Goal: Information Seeking & Learning: Learn about a topic

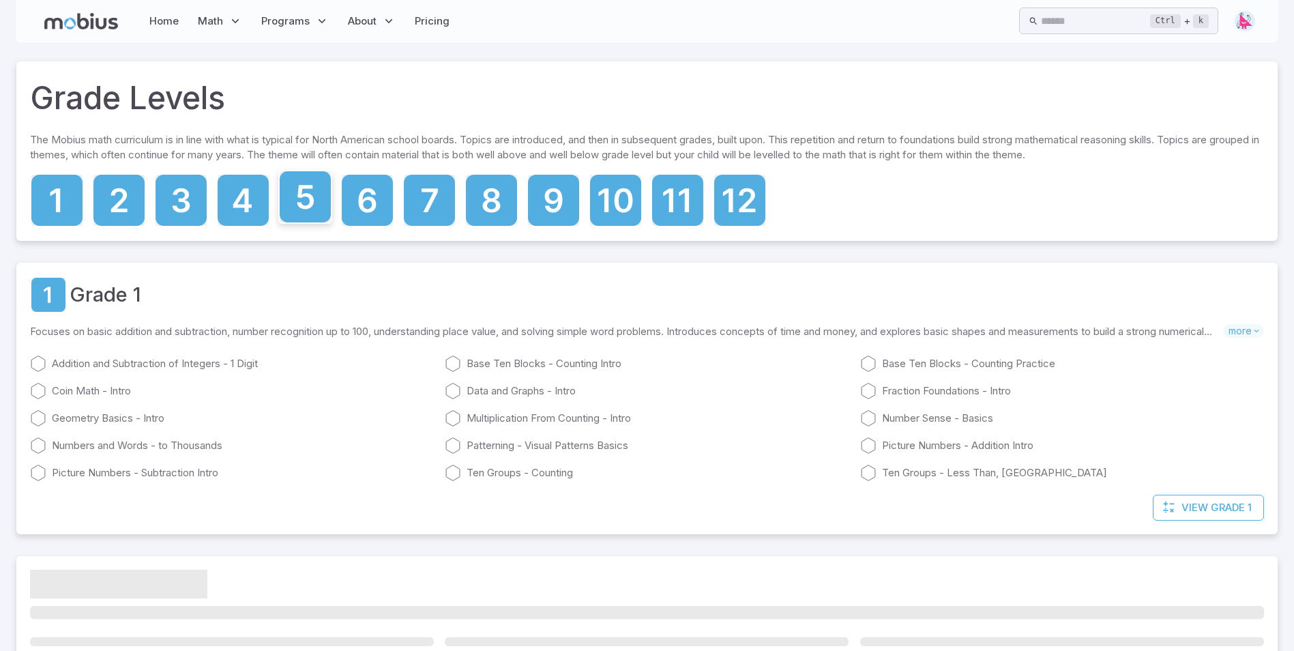
click at [305, 207] on icon at bounding box center [305, 197] width 17 height 24
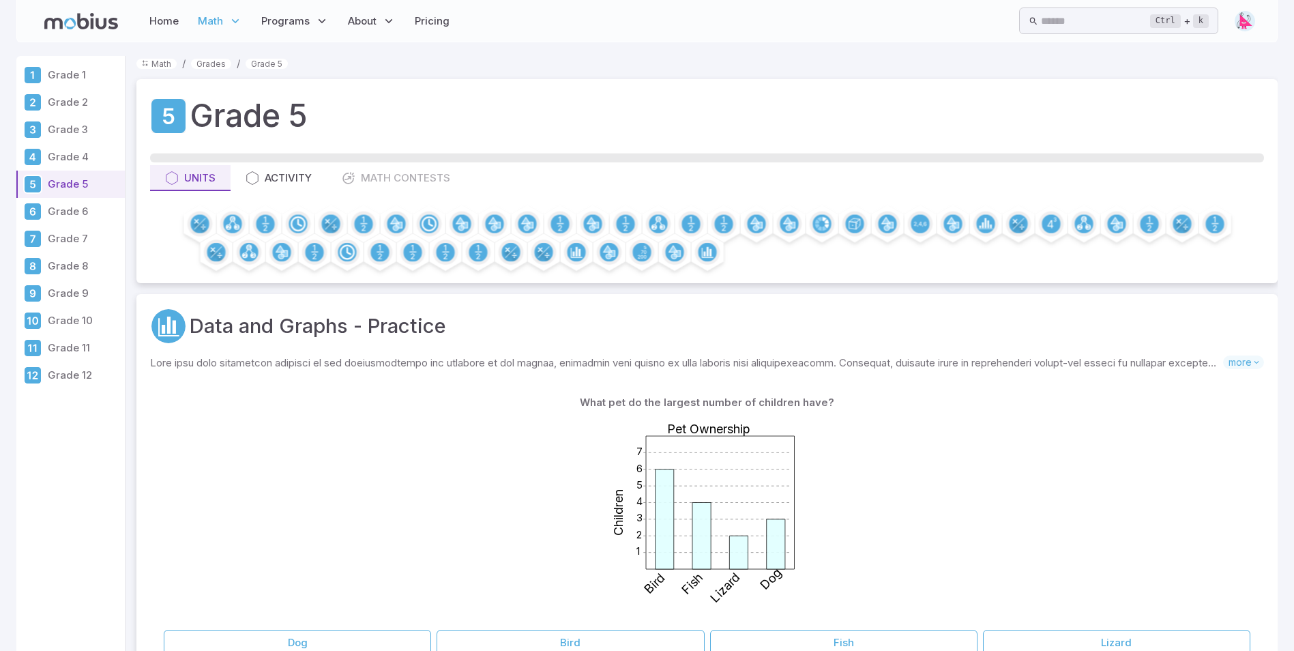
click at [1240, 21] on img at bounding box center [1245, 21] width 20 height 20
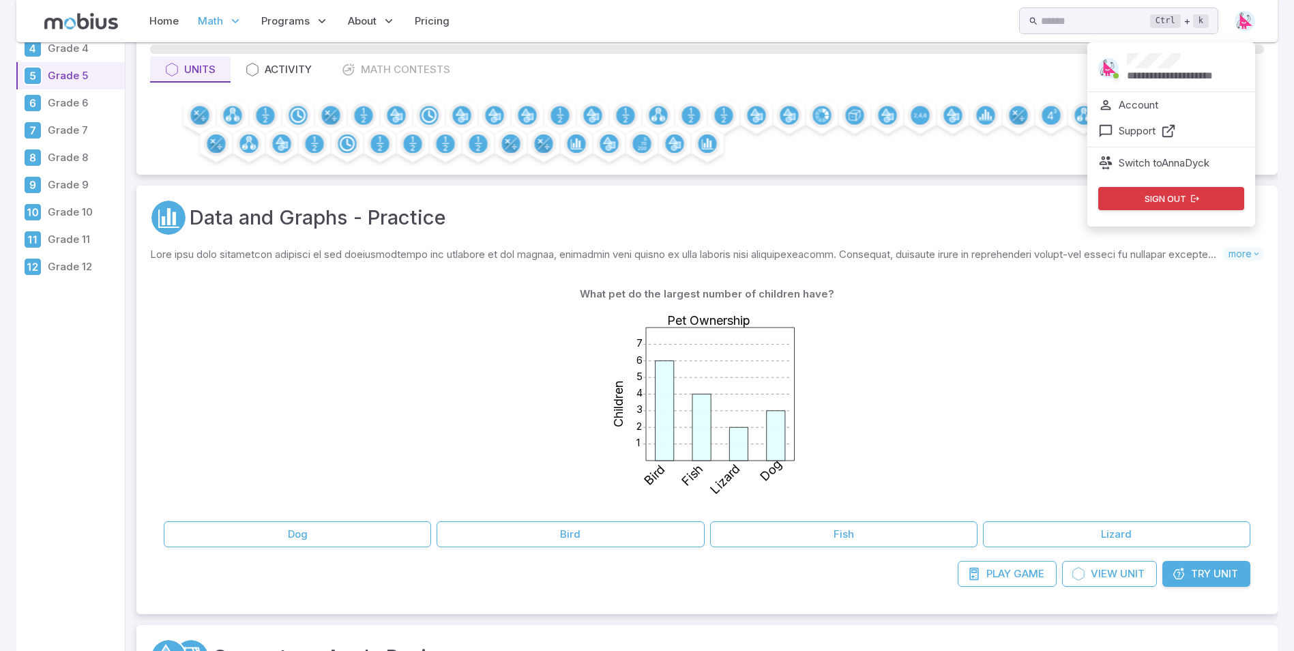
scroll to position [102, 0]
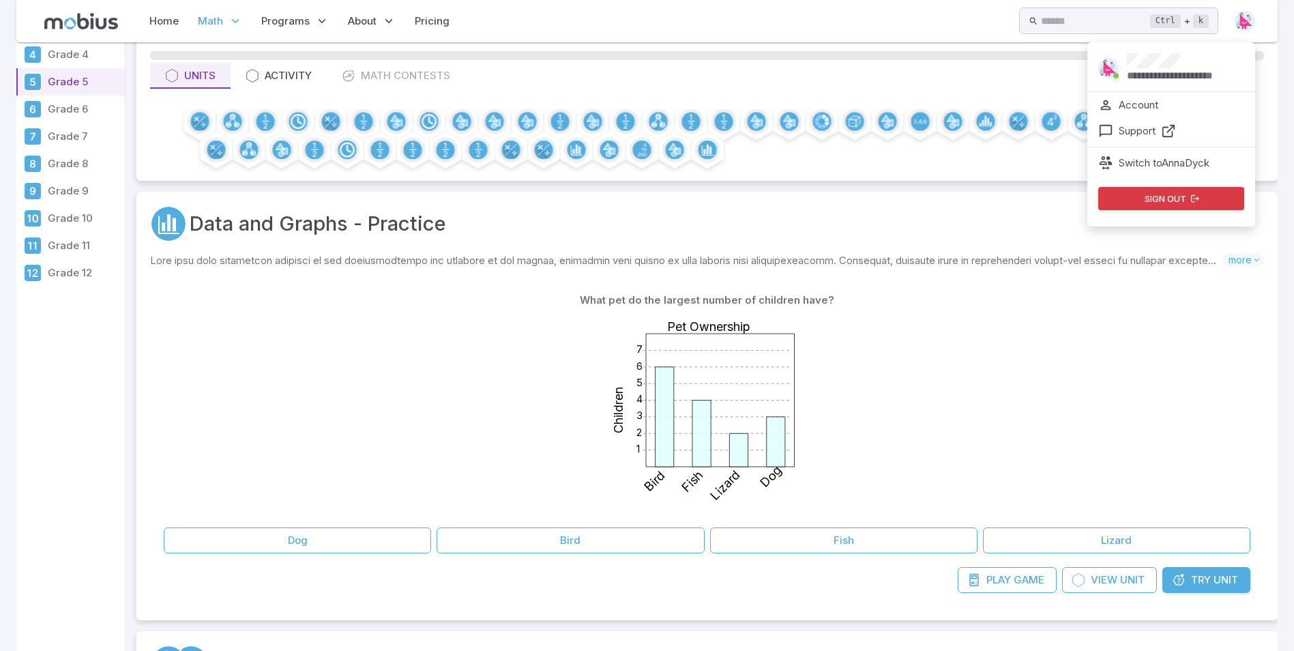
click at [382, 379] on div "1 2 3 4 5 6 7 Pet Ownership Children Bird Fish Lizard Dog" at bounding box center [707, 417] width 1087 height 209
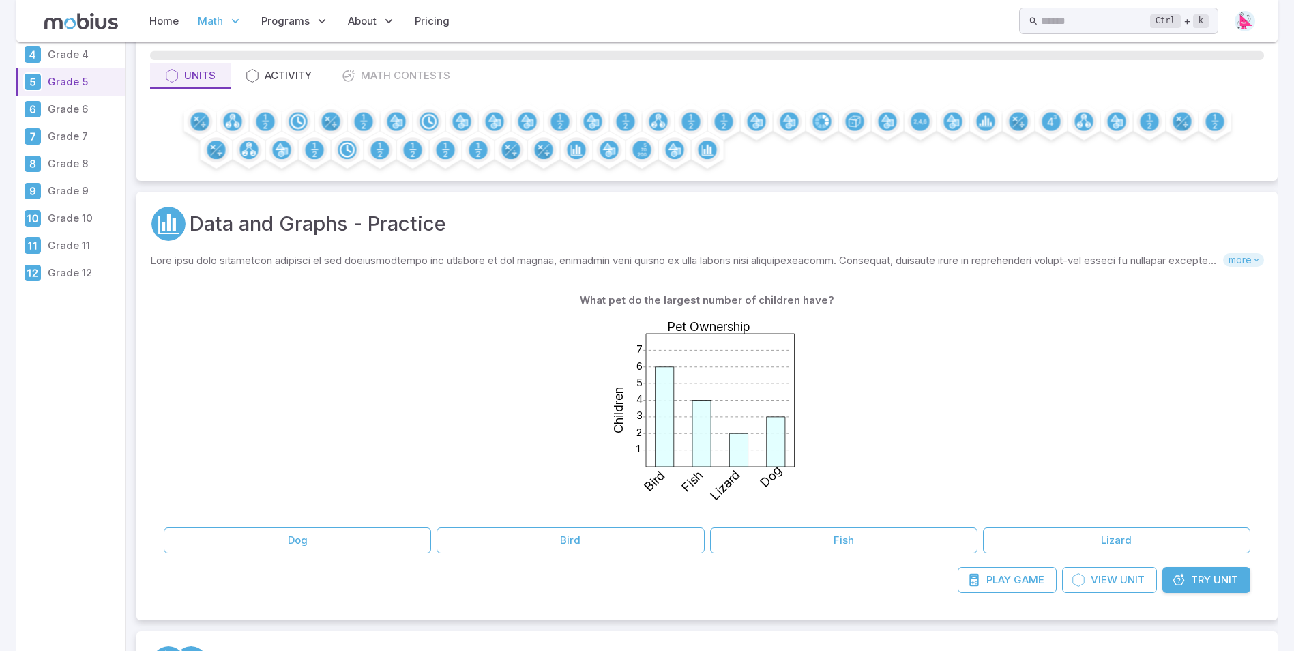
click at [1246, 263] on span "more" at bounding box center [1243, 260] width 41 height 14
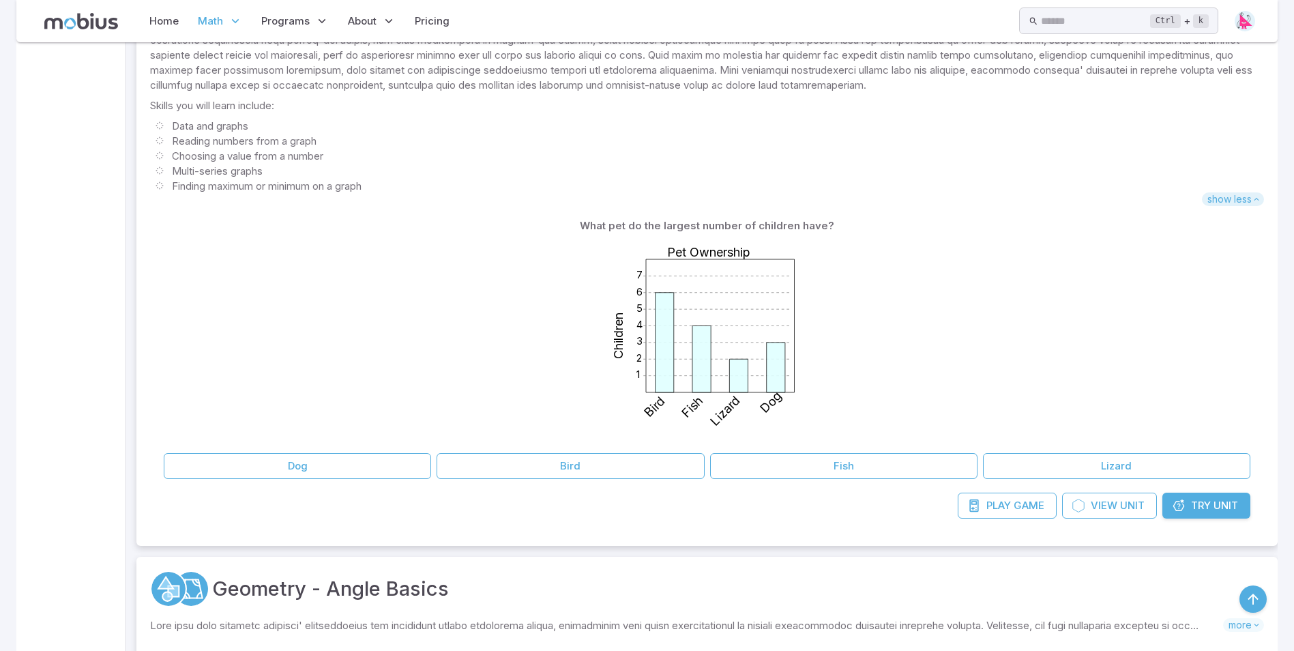
scroll to position [352, 0]
click at [642, 462] on button "Bird" at bounding box center [570, 467] width 267 height 26
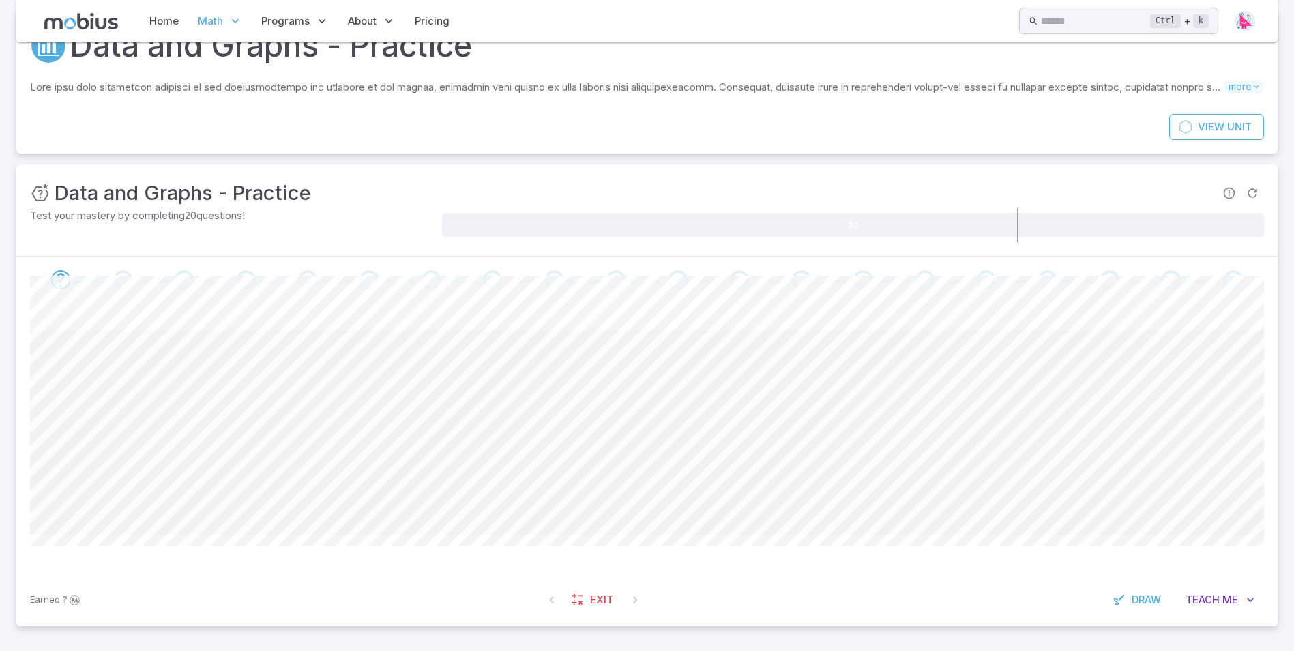
scroll to position [132, 0]
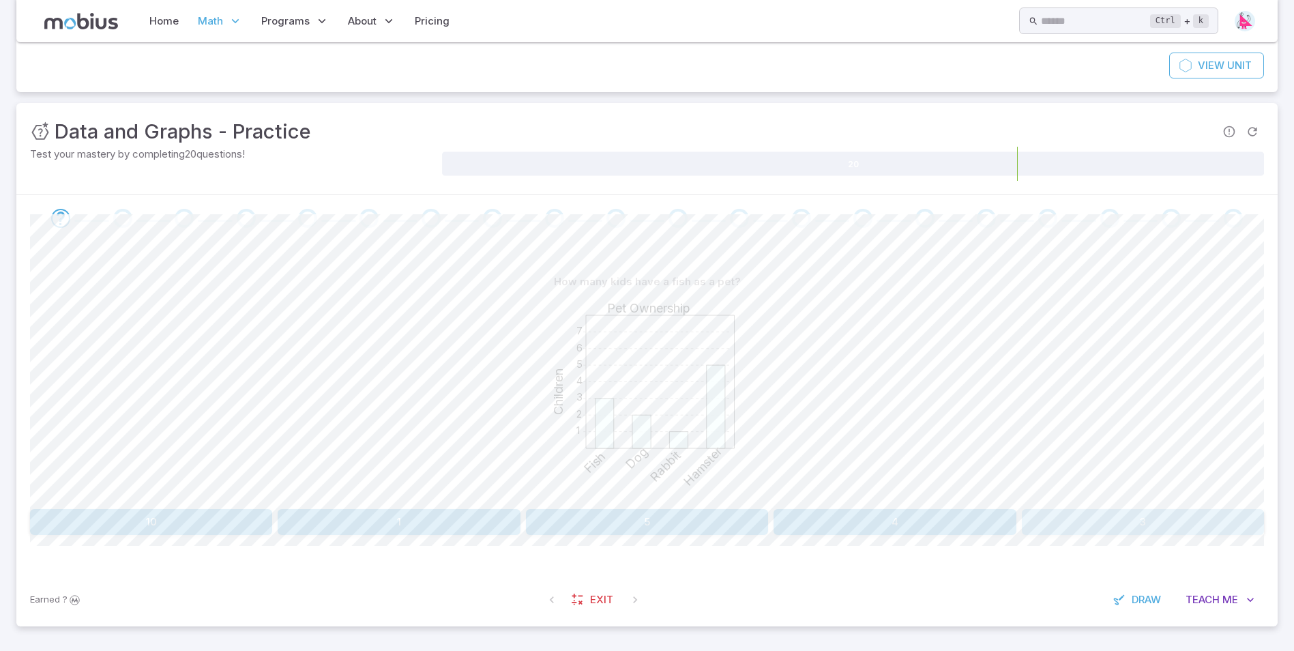
click at [1105, 527] on button "3" at bounding box center [1143, 522] width 242 height 26
click at [250, 521] on button "6" at bounding box center [151, 522] width 242 height 26
click at [489, 510] on button "Cat" at bounding box center [492, 522] width 304 height 26
click at [1011, 517] on button "Swimming" at bounding box center [1112, 522] width 304 height 26
click at [280, 523] on button "Dog" at bounding box center [182, 522] width 304 height 26
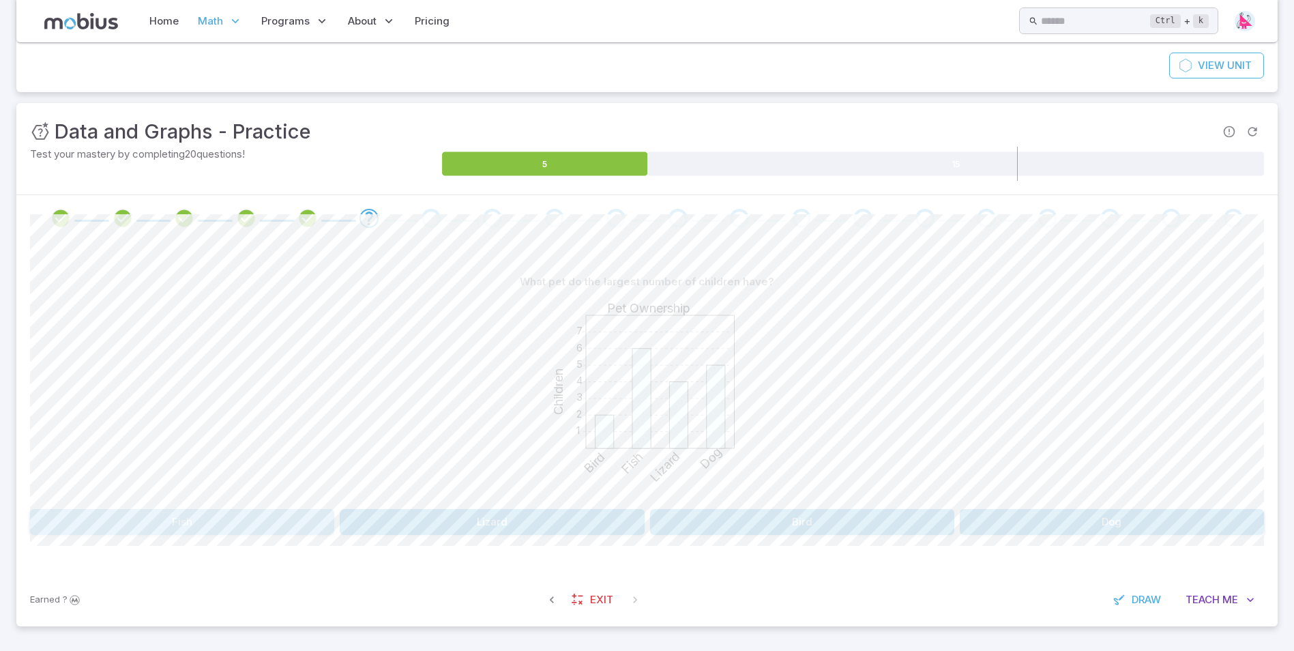
click at [128, 514] on button "Fish" at bounding box center [182, 522] width 304 height 26
click at [403, 519] on button "Dog" at bounding box center [337, 522] width 615 height 26
click at [782, 519] on button "40" at bounding box center [750, 522] width 201 height 26
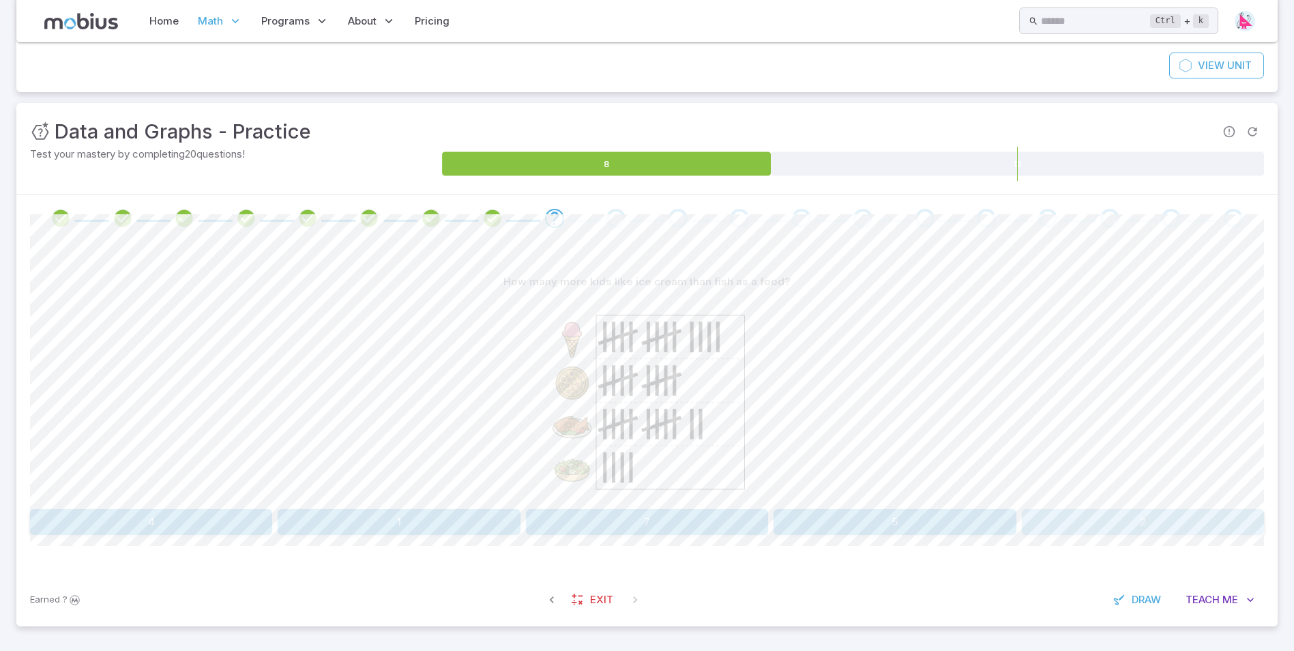
click at [1097, 525] on button "2" at bounding box center [1143, 522] width 242 height 26
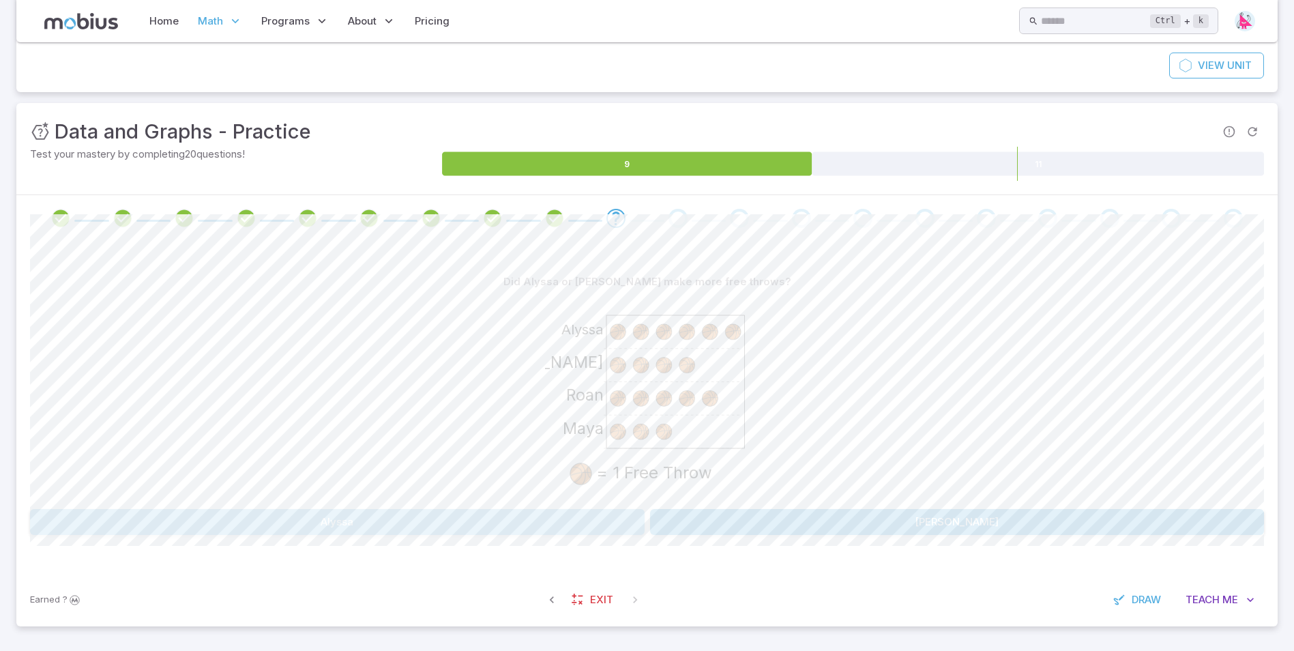
click at [553, 530] on button "Alyssa" at bounding box center [337, 522] width 615 height 26
click at [542, 512] on button "5" at bounding box center [544, 522] width 201 height 26
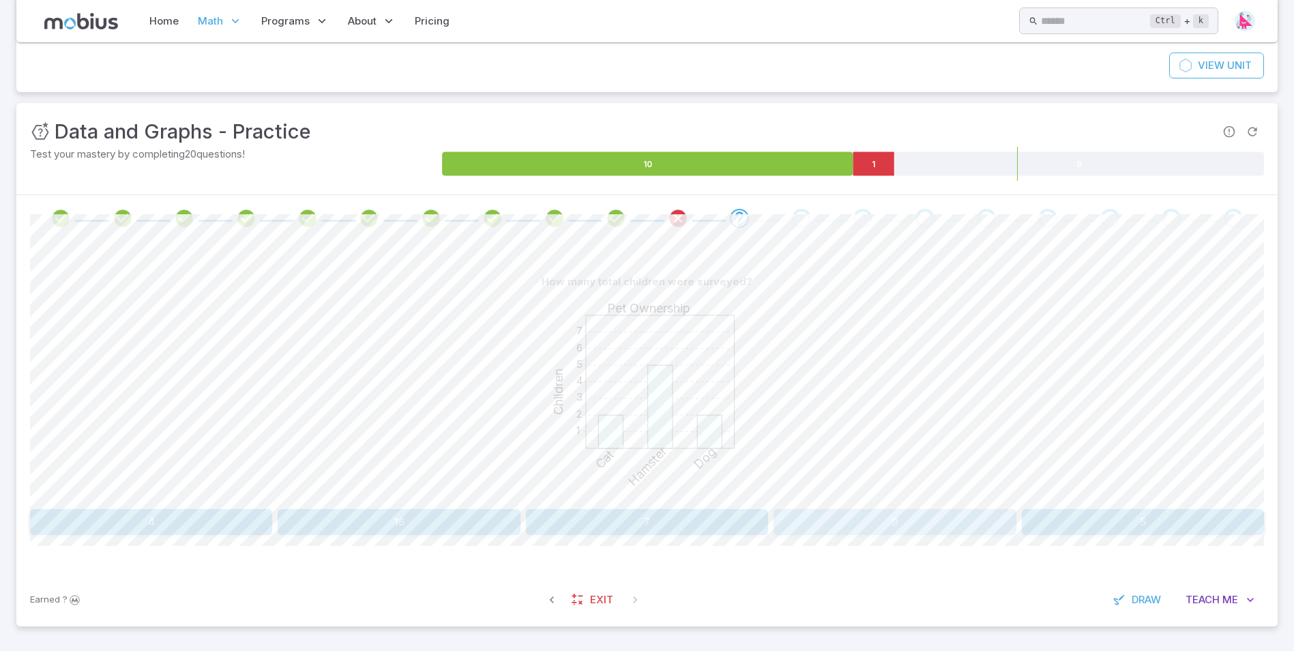
click at [862, 519] on button "9" at bounding box center [895, 522] width 242 height 26
click at [749, 509] on button "2" at bounding box center [750, 522] width 201 height 26
click at [383, 518] on button "15" at bounding box center [337, 522] width 201 height 26
click at [1205, 522] on button "110" at bounding box center [1163, 522] width 201 height 26
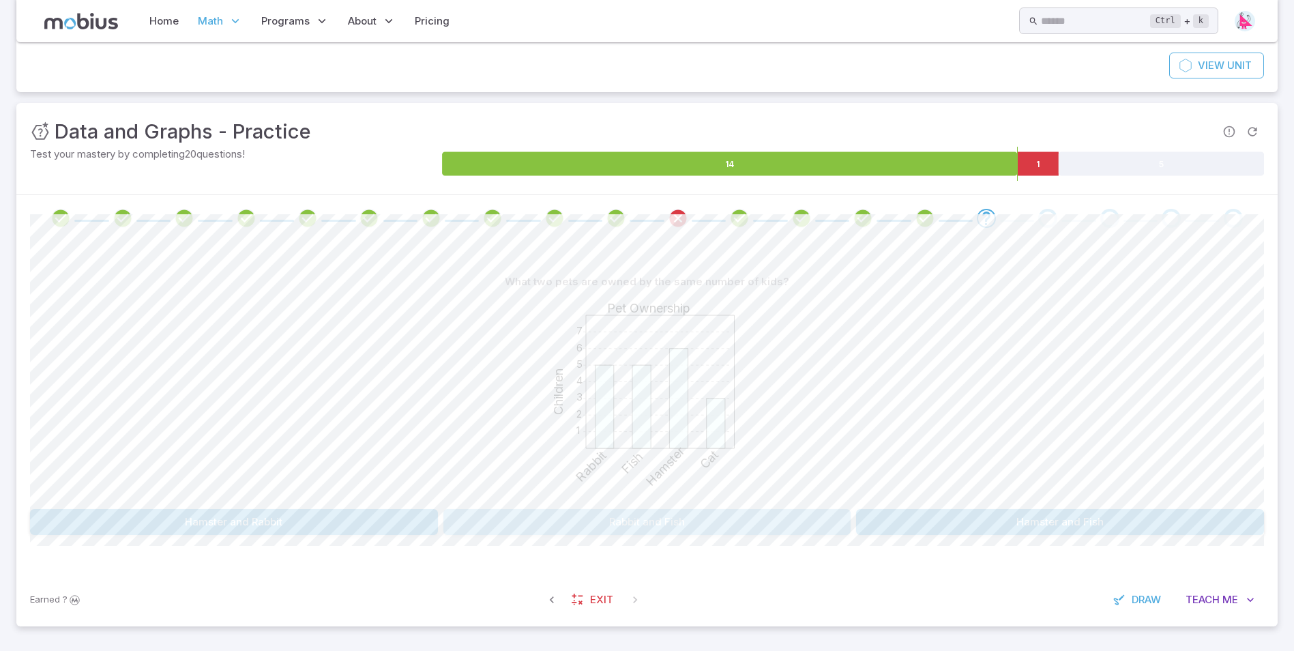
click at [757, 522] on button "Rabbit and Fish" at bounding box center [648, 522] width 408 height 26
click at [560, 520] on button "5" at bounding box center [544, 522] width 201 height 26
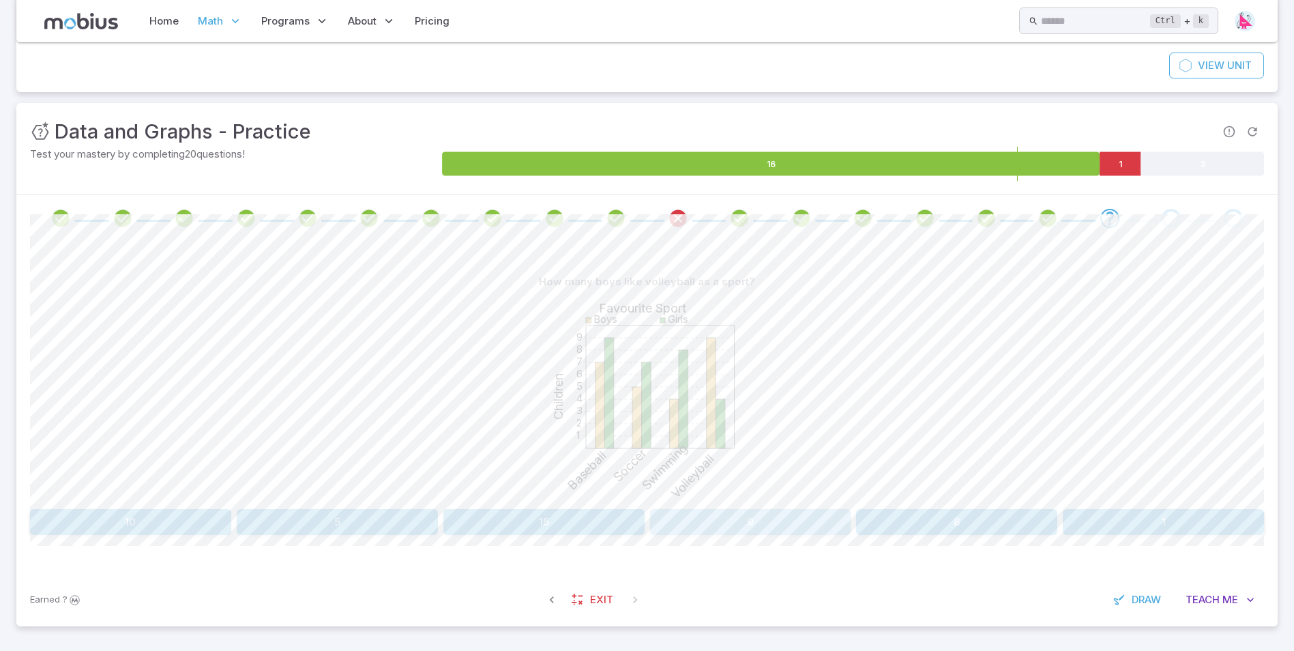
click at [669, 515] on button "9" at bounding box center [750, 522] width 201 height 26
click at [715, 518] on button "Dog" at bounding box center [802, 522] width 304 height 26
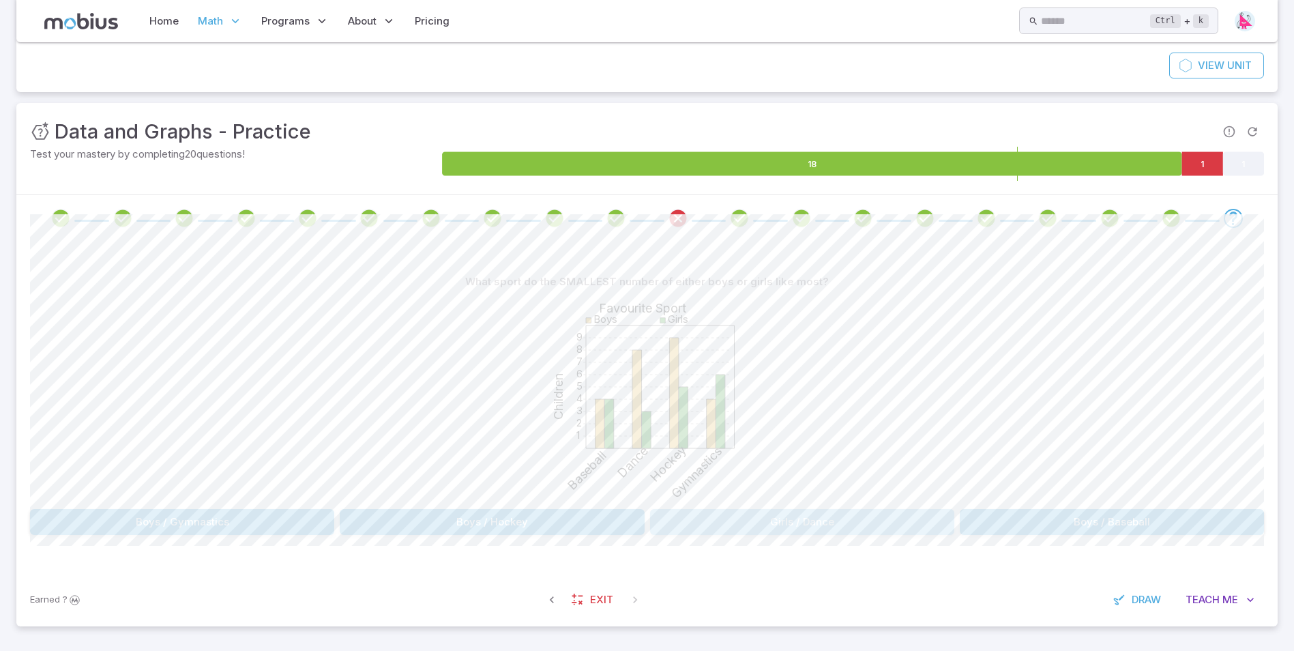
click at [761, 523] on button "Girls / Dance" at bounding box center [802, 522] width 304 height 26
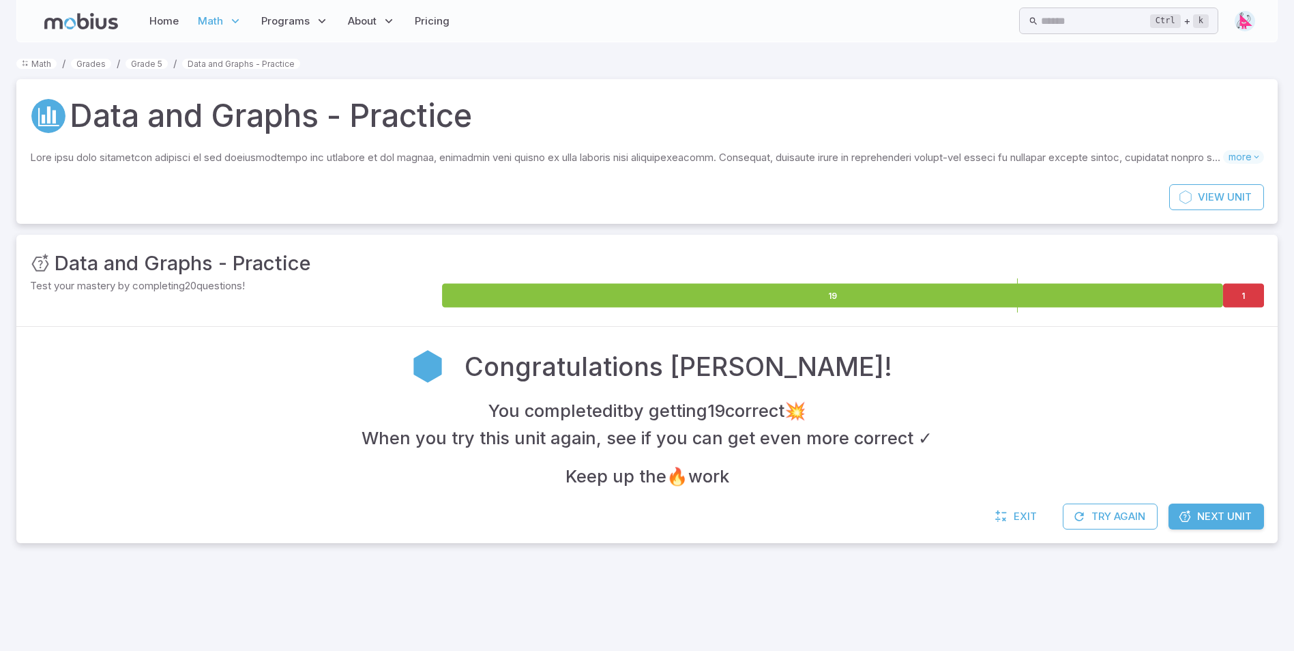
scroll to position [0, 0]
click at [1243, 289] on icon at bounding box center [1247, 296] width 41 height 24
click at [1250, 298] on icon at bounding box center [1247, 296] width 41 height 24
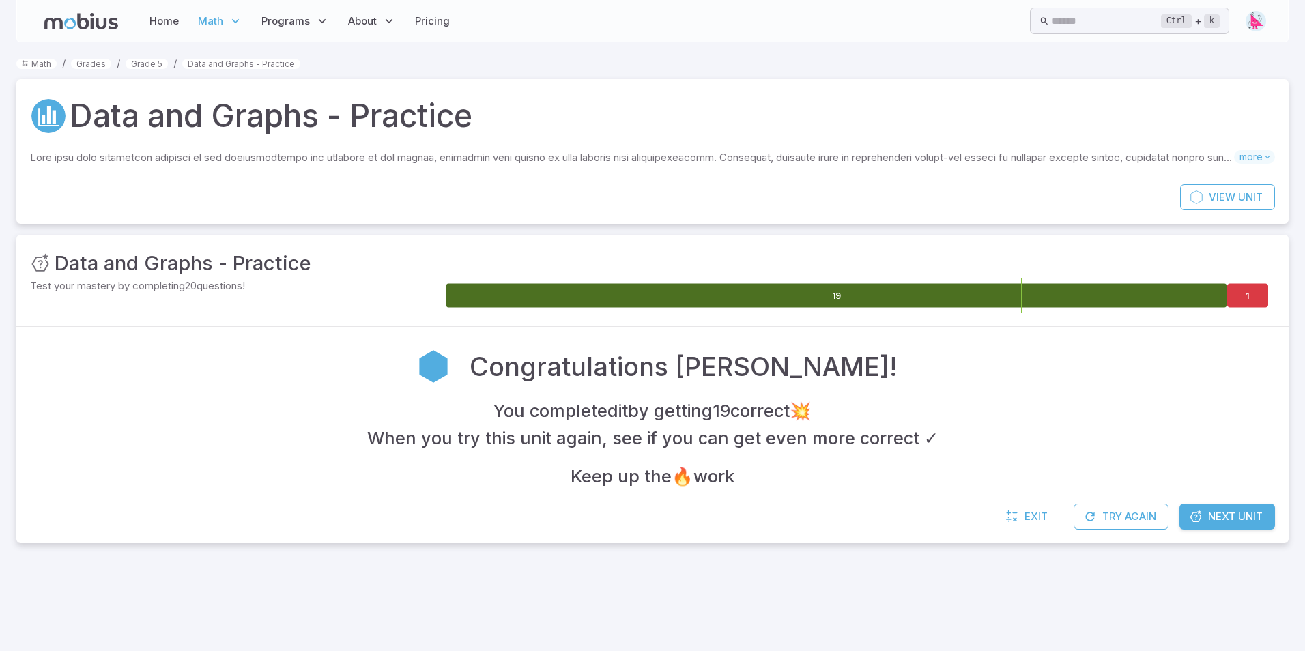
click at [1149, 295] on icon at bounding box center [836, 296] width 781 height 24
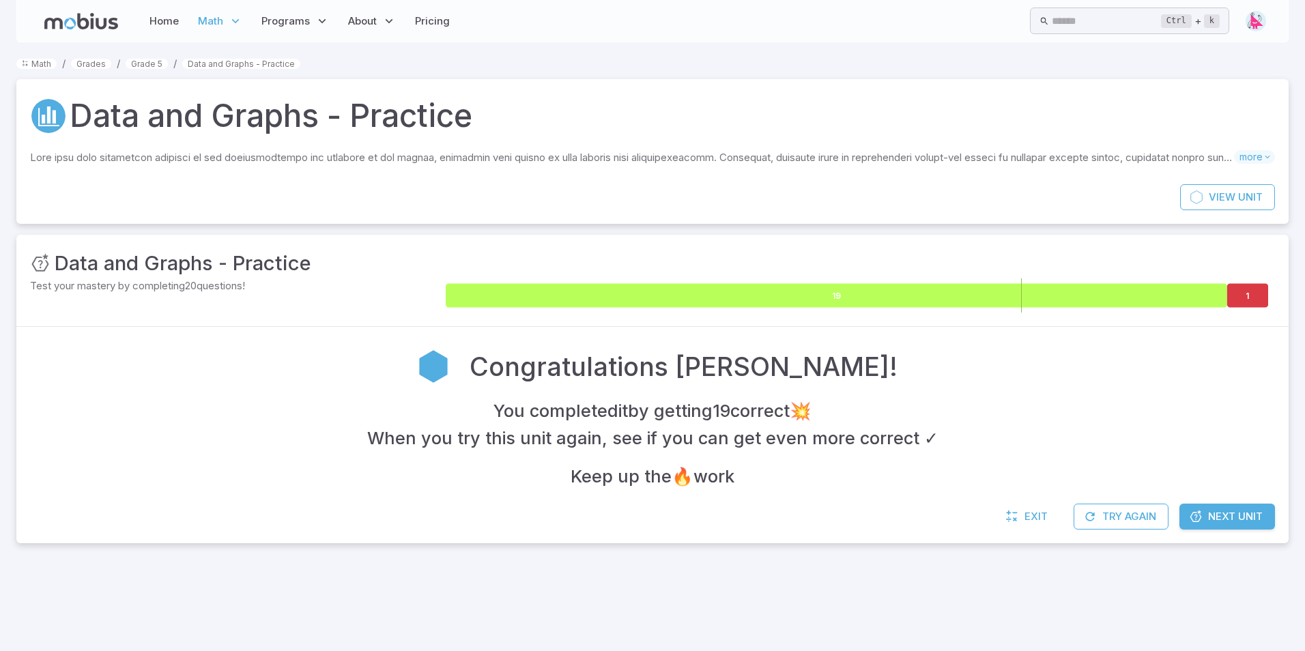
click at [1133, 300] on icon at bounding box center [836, 296] width 781 height 24
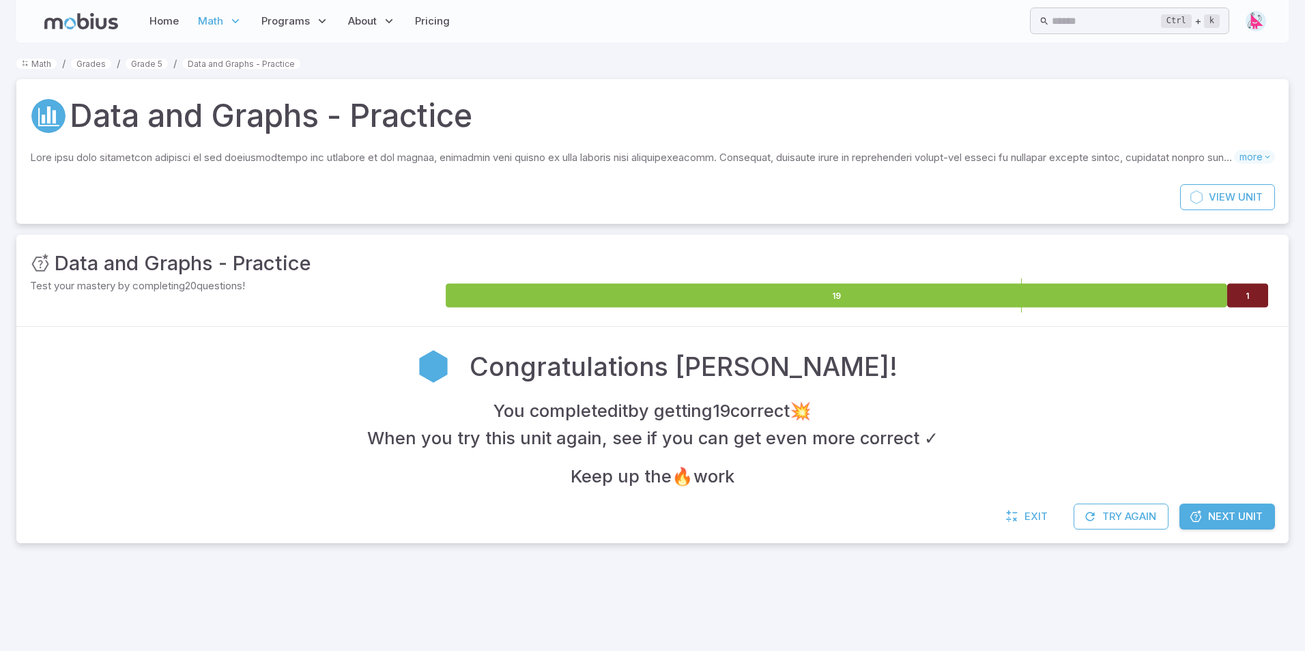
click at [1231, 291] on icon at bounding box center [1247, 296] width 41 height 24
click at [1232, 291] on icon at bounding box center [1247, 296] width 41 height 24
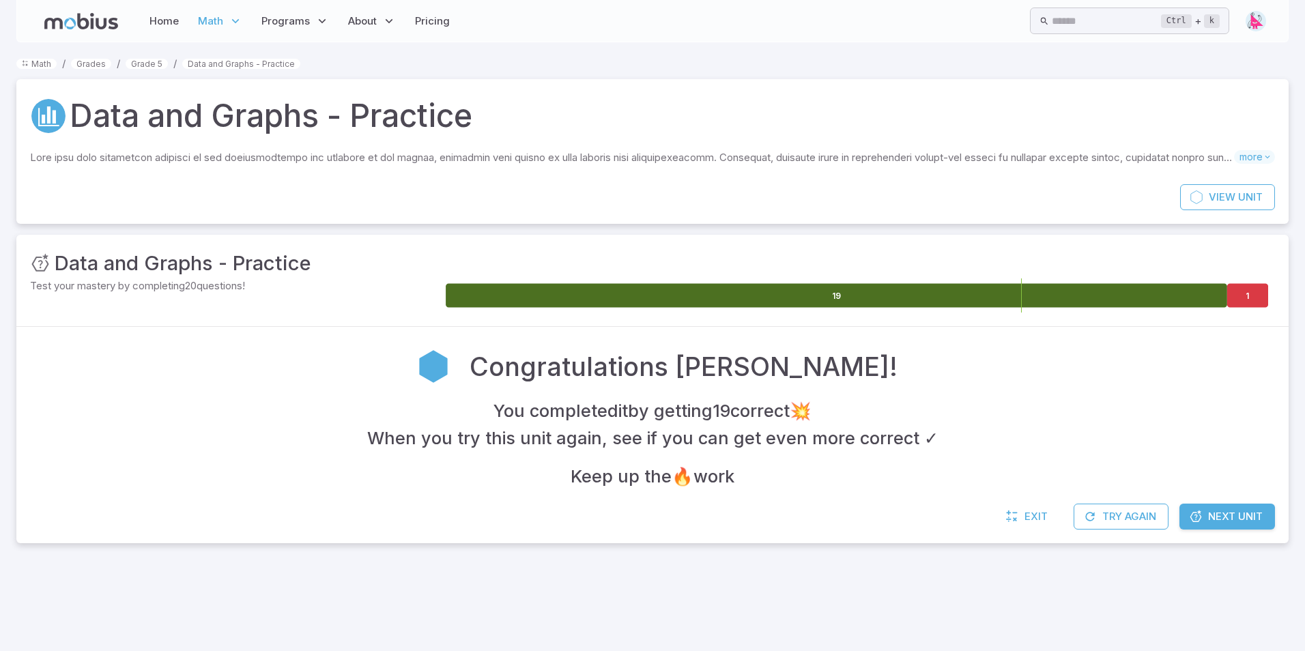
click at [1129, 300] on icon at bounding box center [836, 296] width 781 height 24
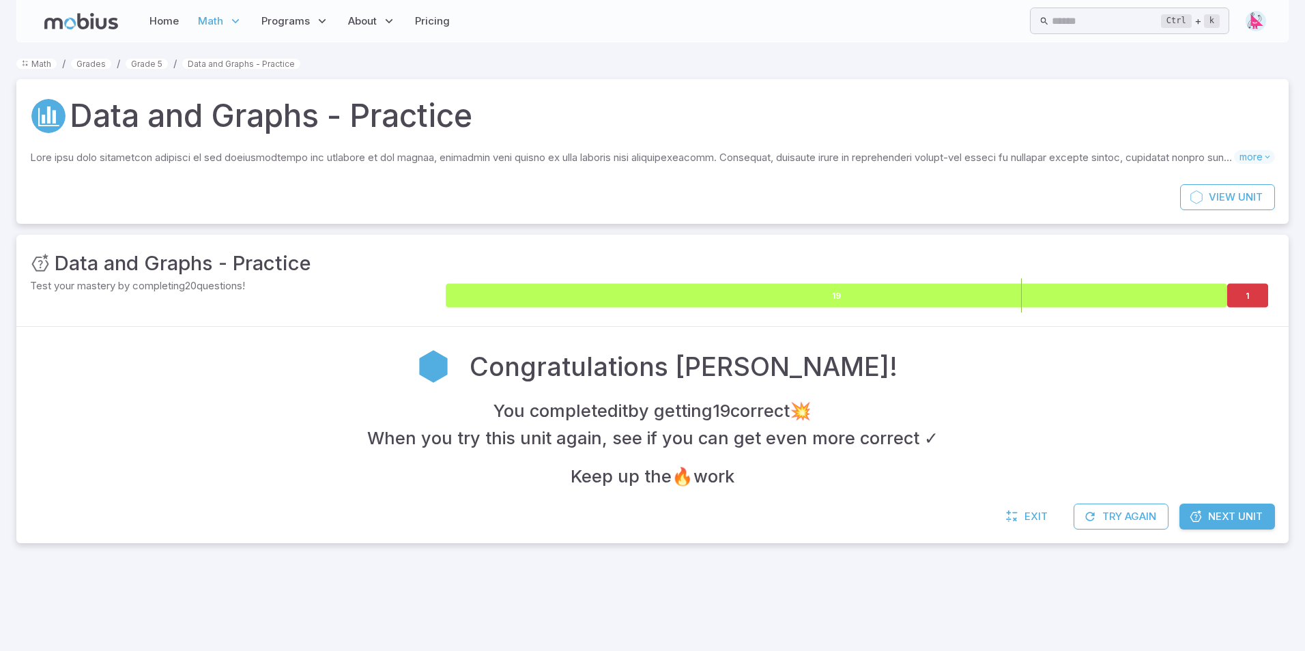
click at [1126, 296] on icon at bounding box center [836, 296] width 781 height 24
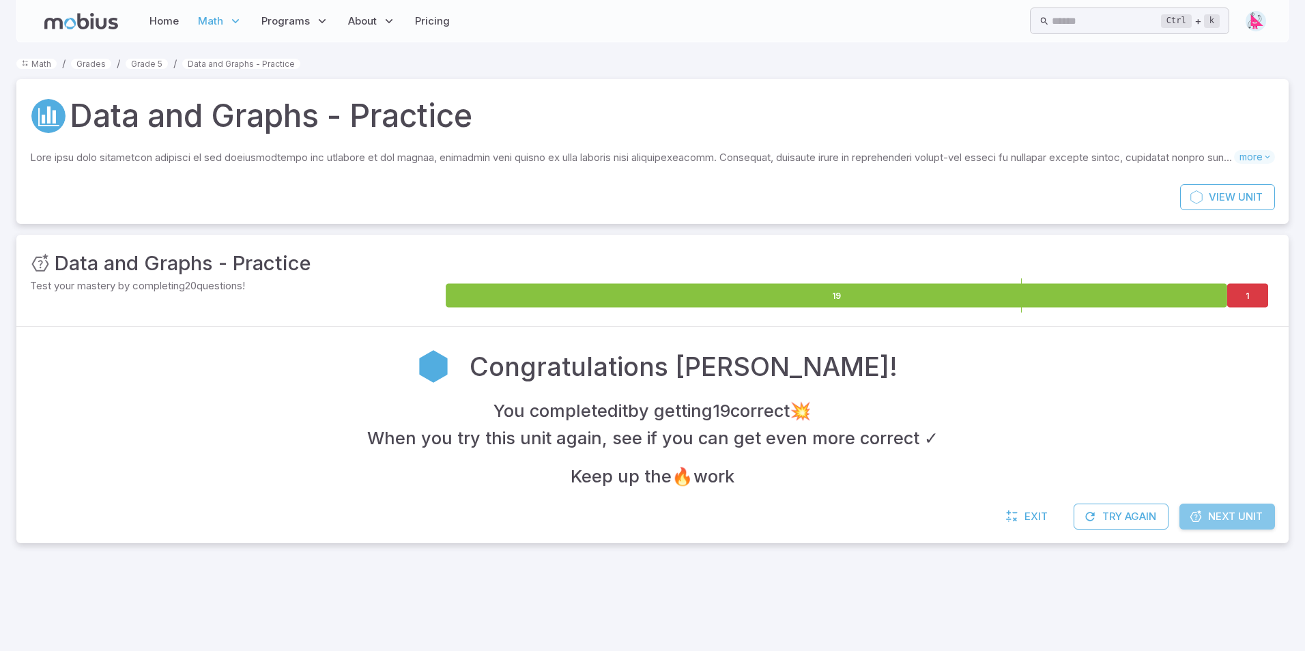
click at [1239, 514] on span "Next Unit" at bounding box center [1235, 516] width 55 height 15
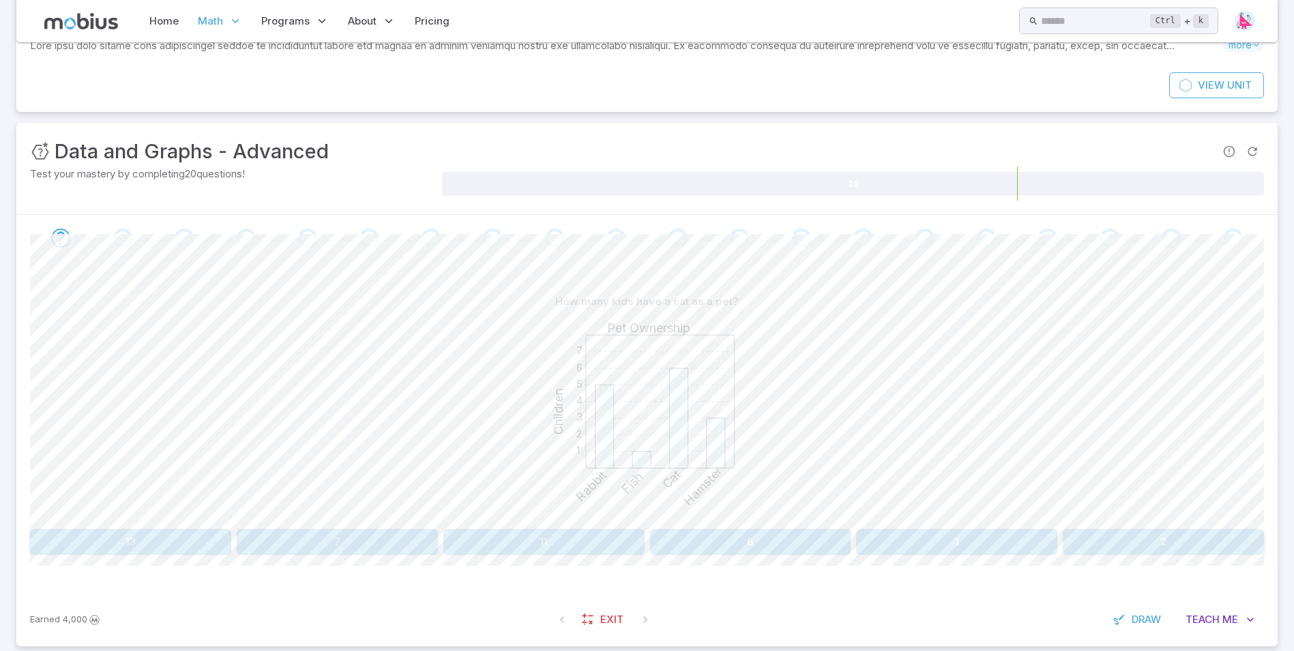
scroll to position [111, 0]
drag, startPoint x: 1075, startPoint y: 447, endPoint x: 871, endPoint y: 551, distance: 229.8
click at [871, 551] on div "How many kids have a cat as a pet? 1 2 3 4 5 6 7 Pet Ownership Children Rabbit …" at bounding box center [647, 423] width 1234 height 266
drag, startPoint x: 871, startPoint y: 551, endPoint x: 822, endPoint y: 545, distance: 48.9
click at [822, 545] on button "6" at bounding box center [750, 543] width 201 height 26
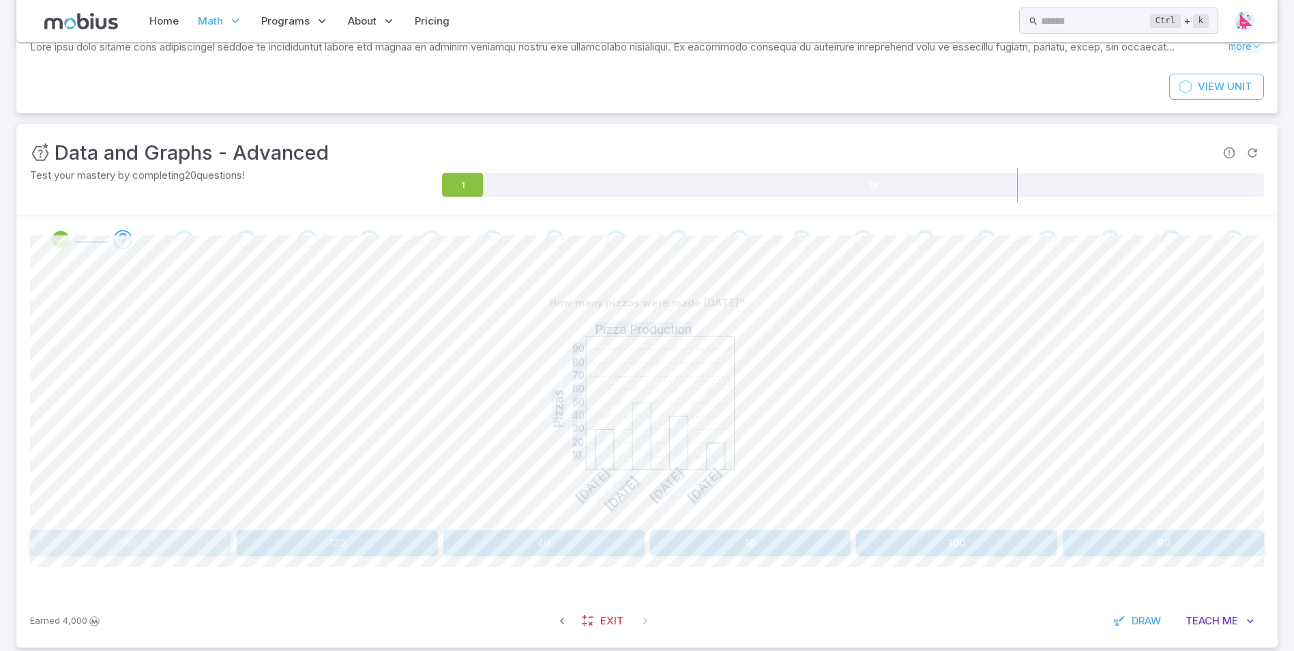
click at [197, 536] on button "50" at bounding box center [130, 543] width 201 height 26
click at [272, 351] on div "10 20 30 40 50 60 70 80 90 Rainfall Rain (mm) [GEOGRAPHIC_DATA] [GEOGRAPHIC_DAT…" at bounding box center [647, 420] width 1234 height 209
click at [282, 532] on button "[GEOGRAPHIC_DATA]" at bounding box center [182, 543] width 304 height 26
click at [209, 549] on button "Dance" at bounding box center [182, 543] width 304 height 26
click at [1195, 550] on button "[DATE]" at bounding box center [1112, 543] width 304 height 26
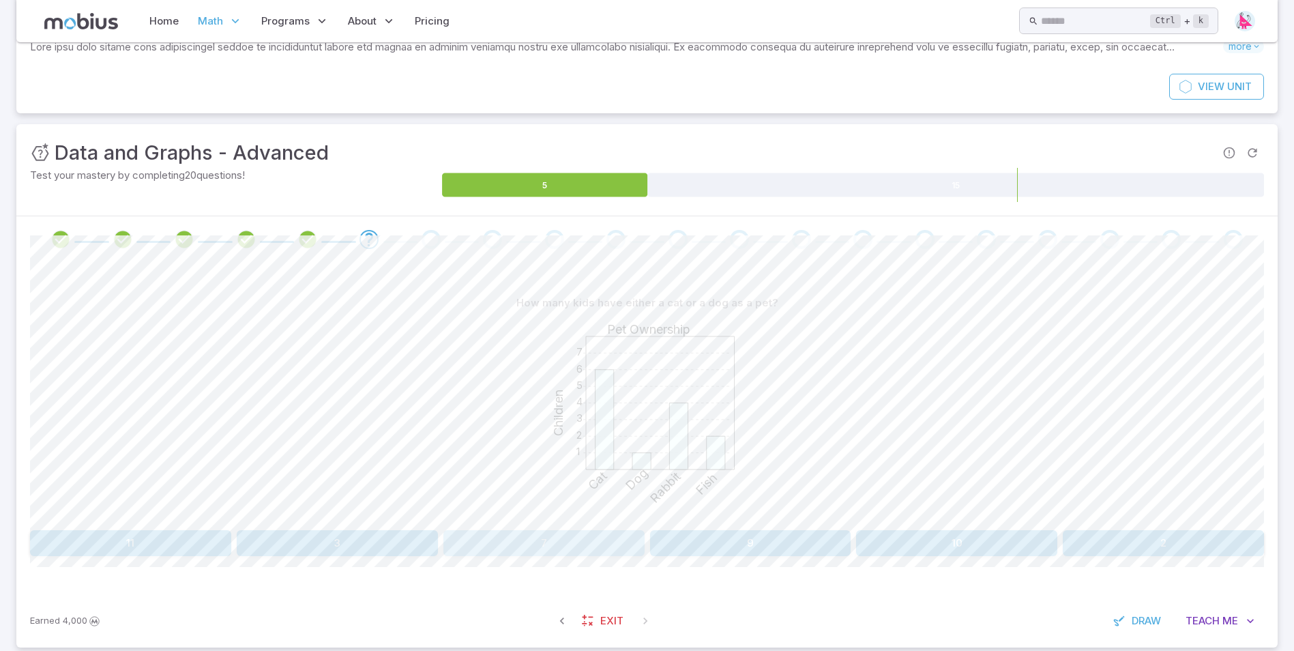
click at [635, 546] on button "7" at bounding box center [544, 543] width 201 height 26
click at [151, 541] on button "11" at bounding box center [151, 543] width 242 height 26
click at [1079, 541] on button "50" at bounding box center [1163, 543] width 201 height 26
click at [158, 545] on button "30" at bounding box center [151, 543] width 242 height 26
click at [659, 539] on button "[GEOGRAPHIC_DATA] and [GEOGRAPHIC_DATA]" at bounding box center [647, 543] width 242 height 26
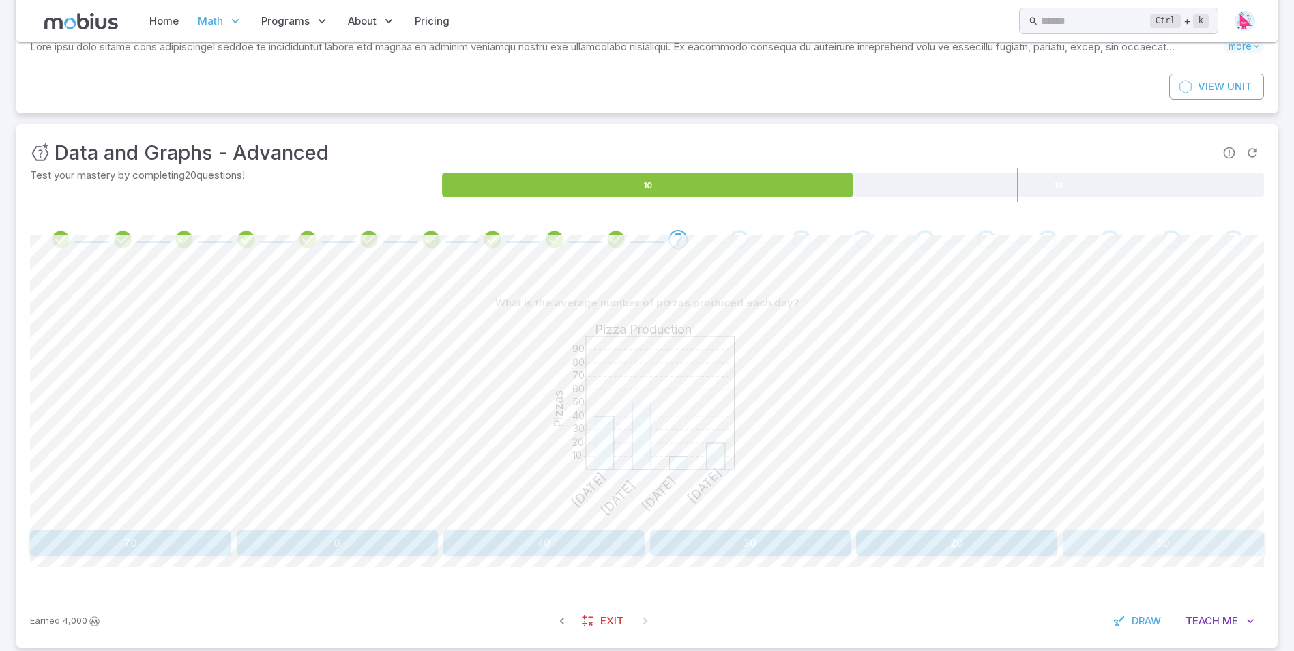
click at [1103, 543] on button "50" at bounding box center [1163, 543] width 201 height 26
click at [1093, 535] on button "4" at bounding box center [1163, 543] width 201 height 26
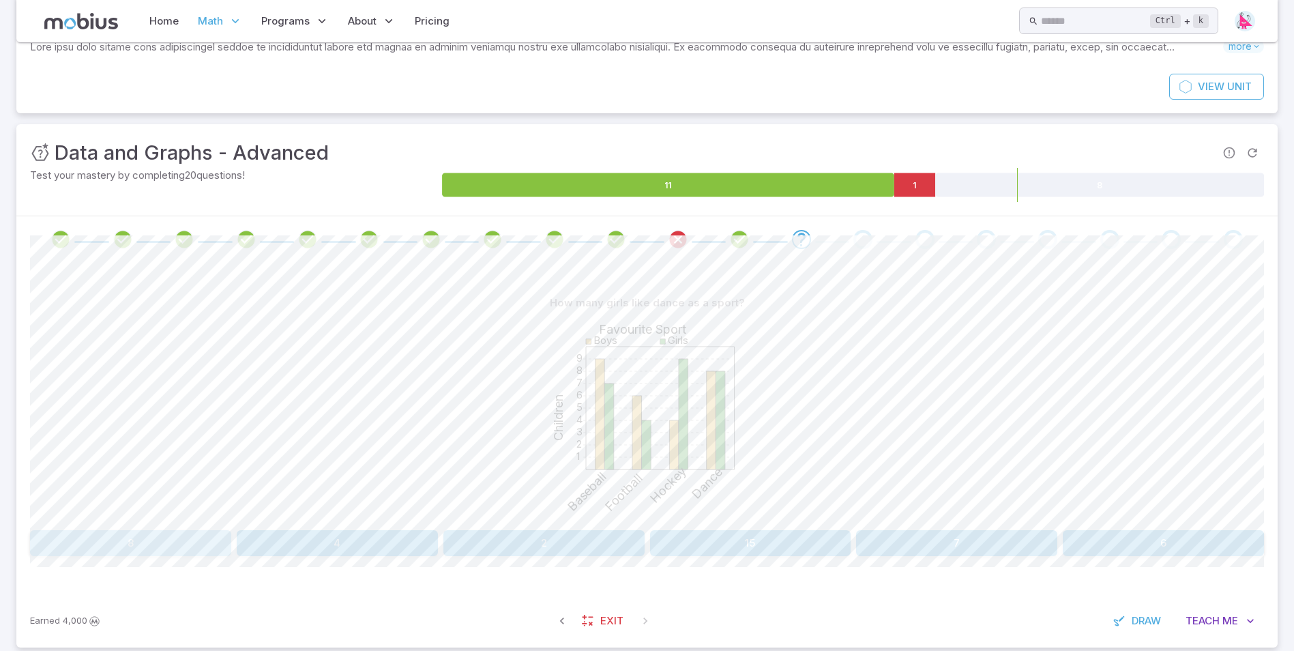
click at [177, 539] on button "8" at bounding box center [130, 543] width 201 height 26
click at [525, 544] on button "Bird" at bounding box center [648, 543] width 408 height 26
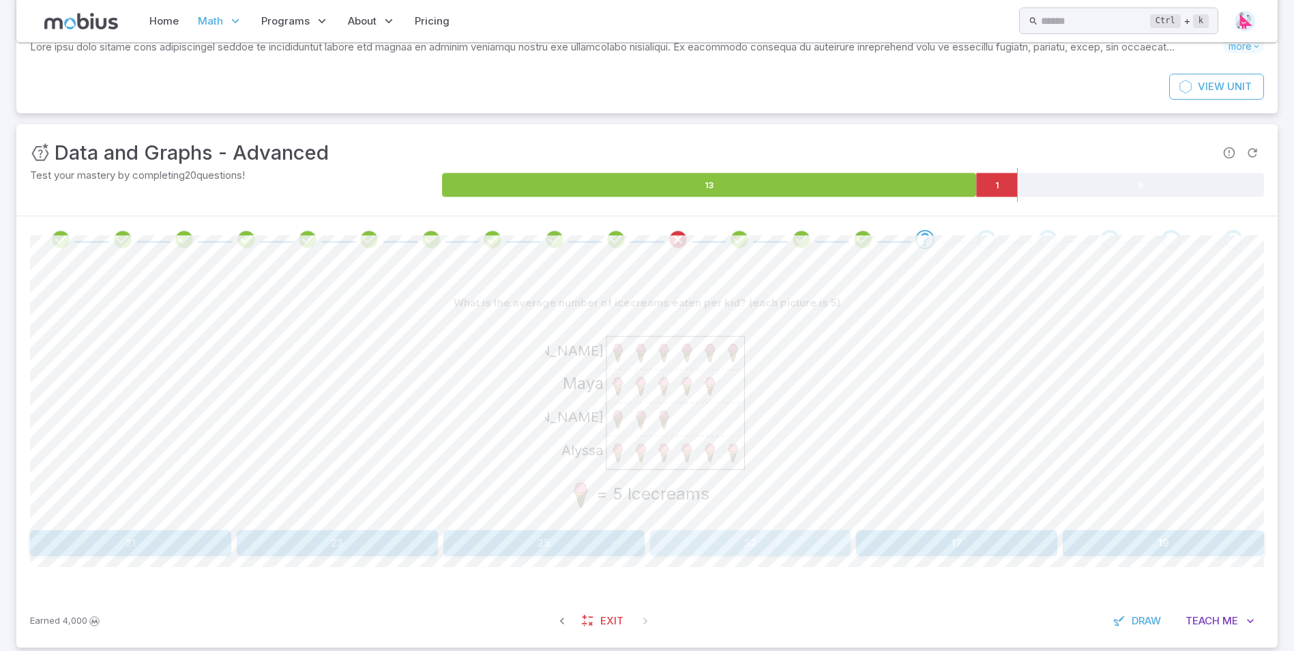
click at [746, 536] on button "32" at bounding box center [750, 543] width 201 height 26
click at [576, 536] on button "55" at bounding box center [544, 543] width 201 height 26
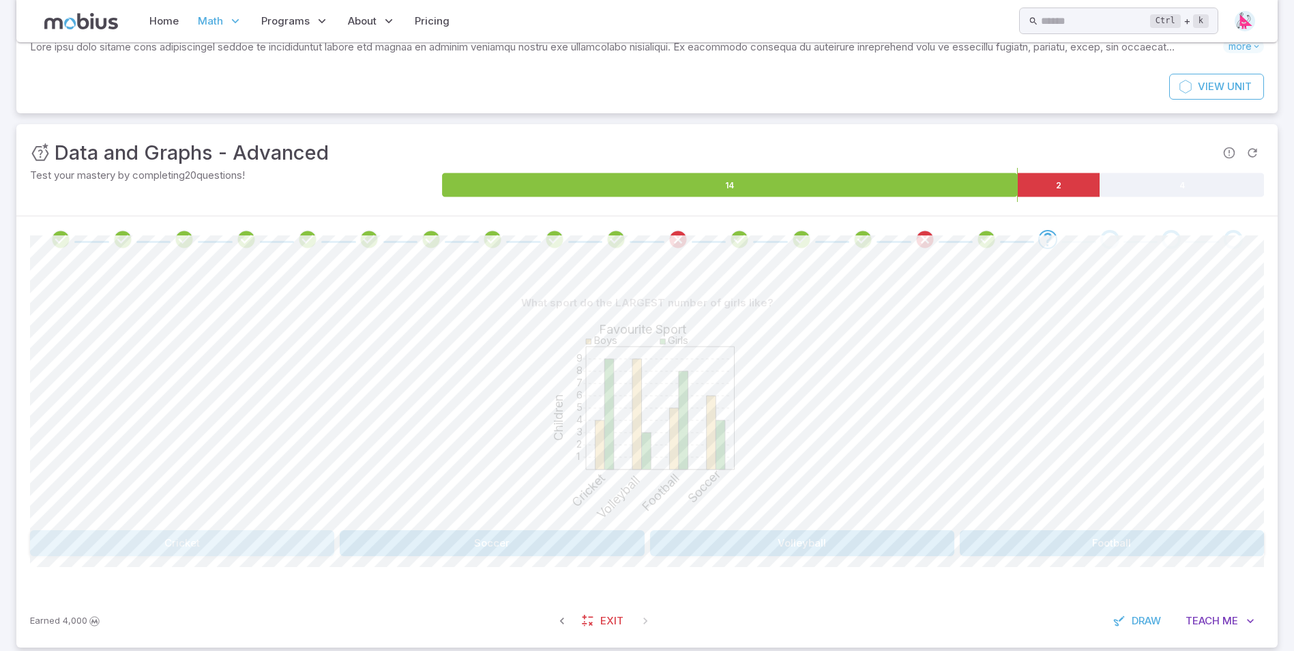
click at [304, 553] on button "Cricket" at bounding box center [182, 543] width 304 height 26
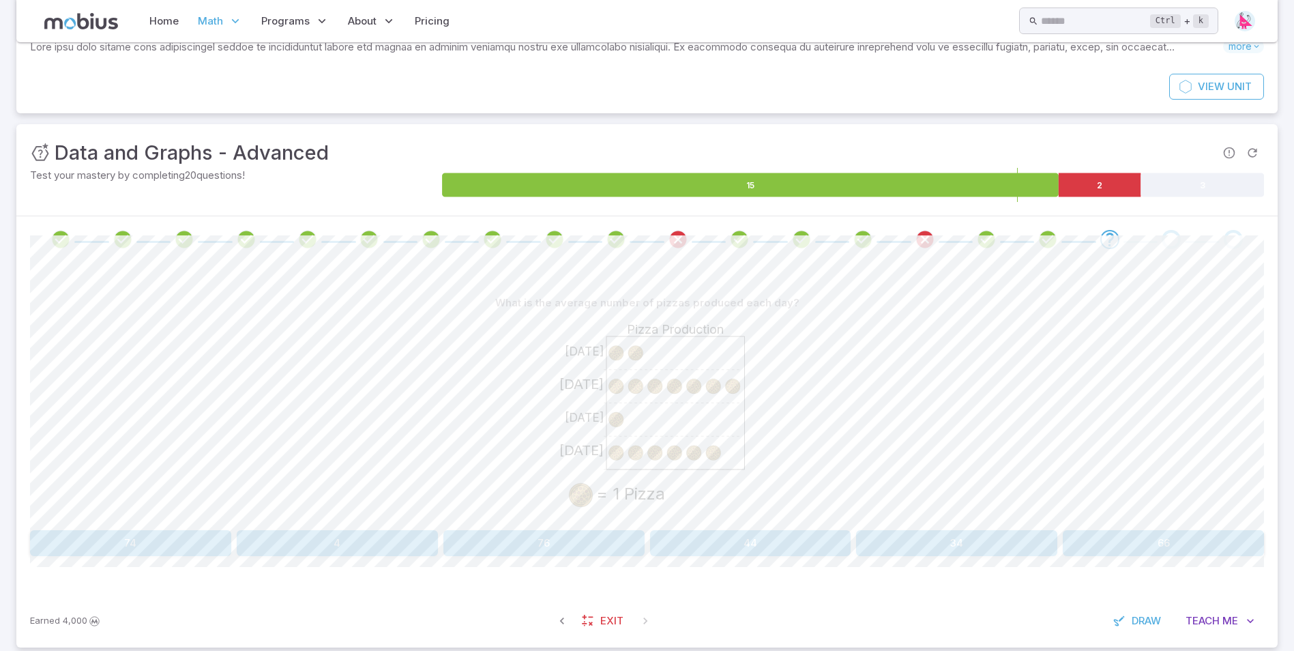
drag, startPoint x: 348, startPoint y: 530, endPoint x: 347, endPoint y: 537, distance: 7.6
click at [347, 537] on div "What is the average number of pizzas produced each day? [DATE] [DATE] [DATE] [D…" at bounding box center [647, 423] width 1234 height 266
click at [347, 537] on button "4" at bounding box center [337, 543] width 201 height 26
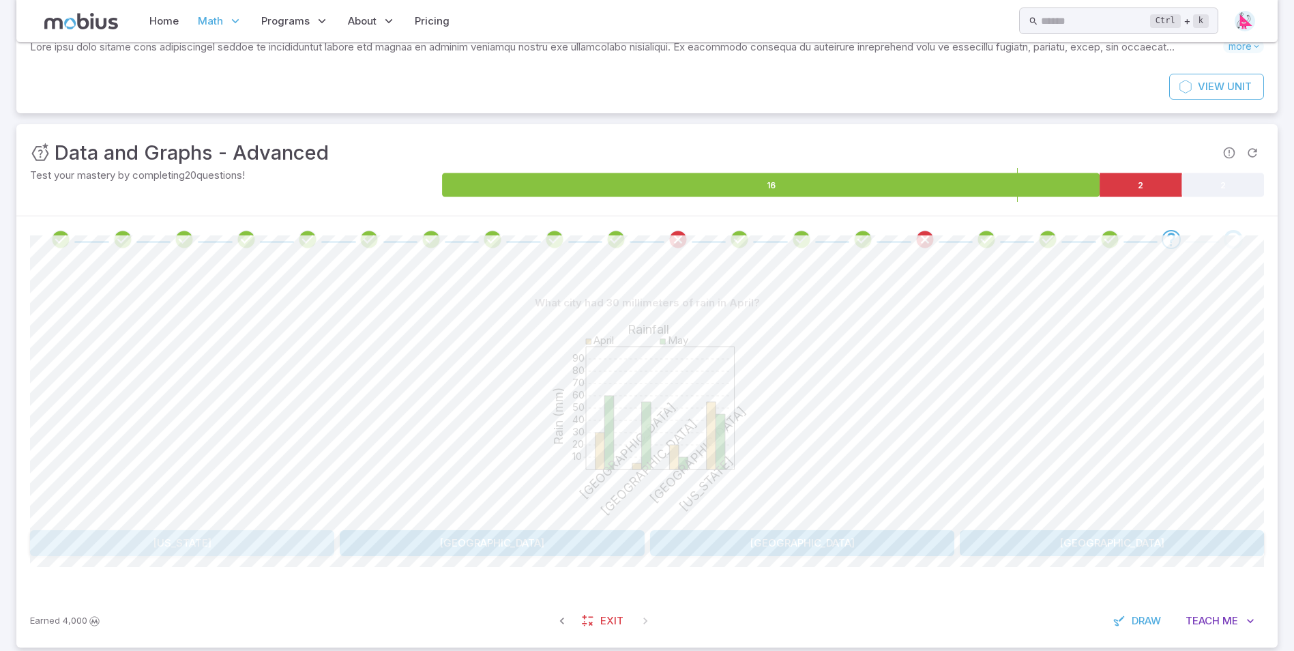
click at [312, 532] on button "[US_STATE]" at bounding box center [182, 543] width 304 height 26
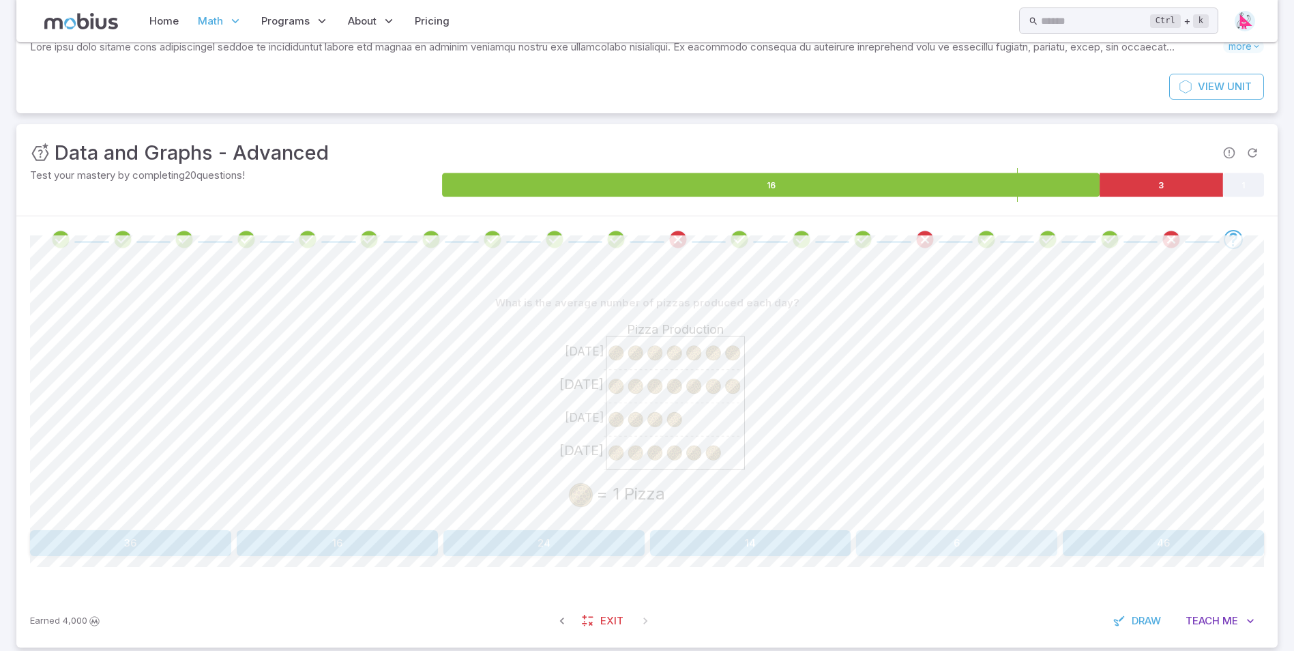
click at [875, 551] on button "6" at bounding box center [956, 543] width 201 height 26
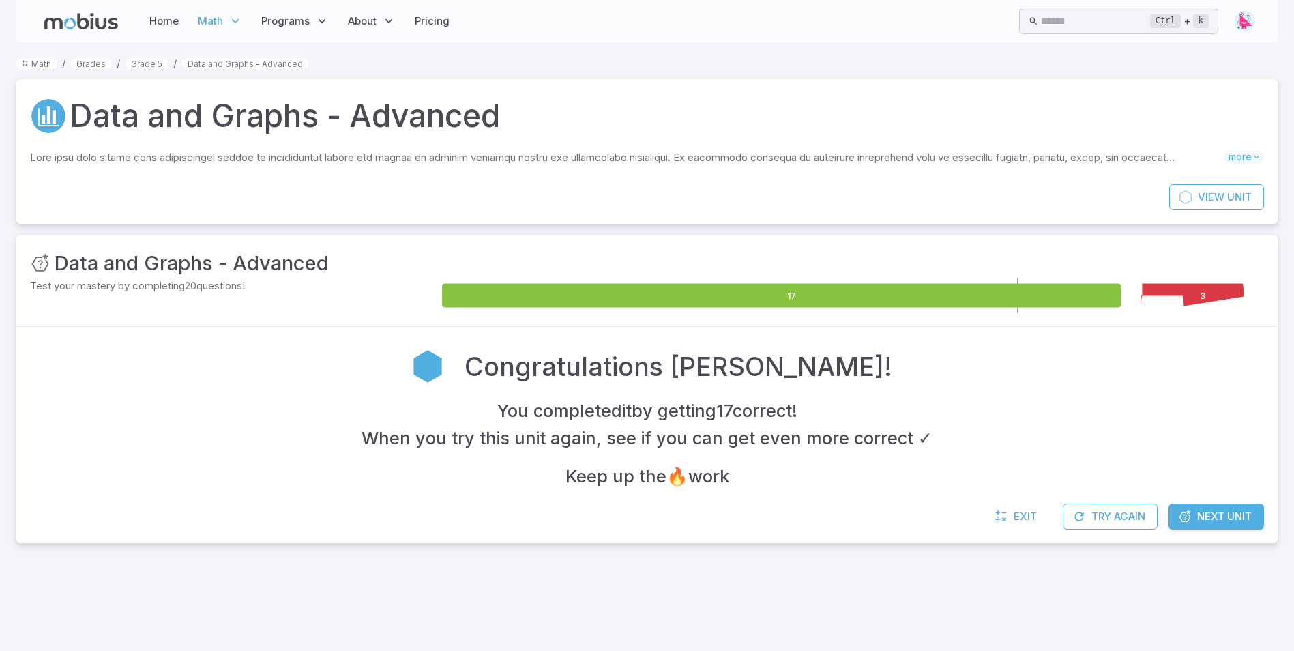
scroll to position [0, 0]
click at [1229, 519] on span "Next Unit" at bounding box center [1235, 516] width 55 height 15
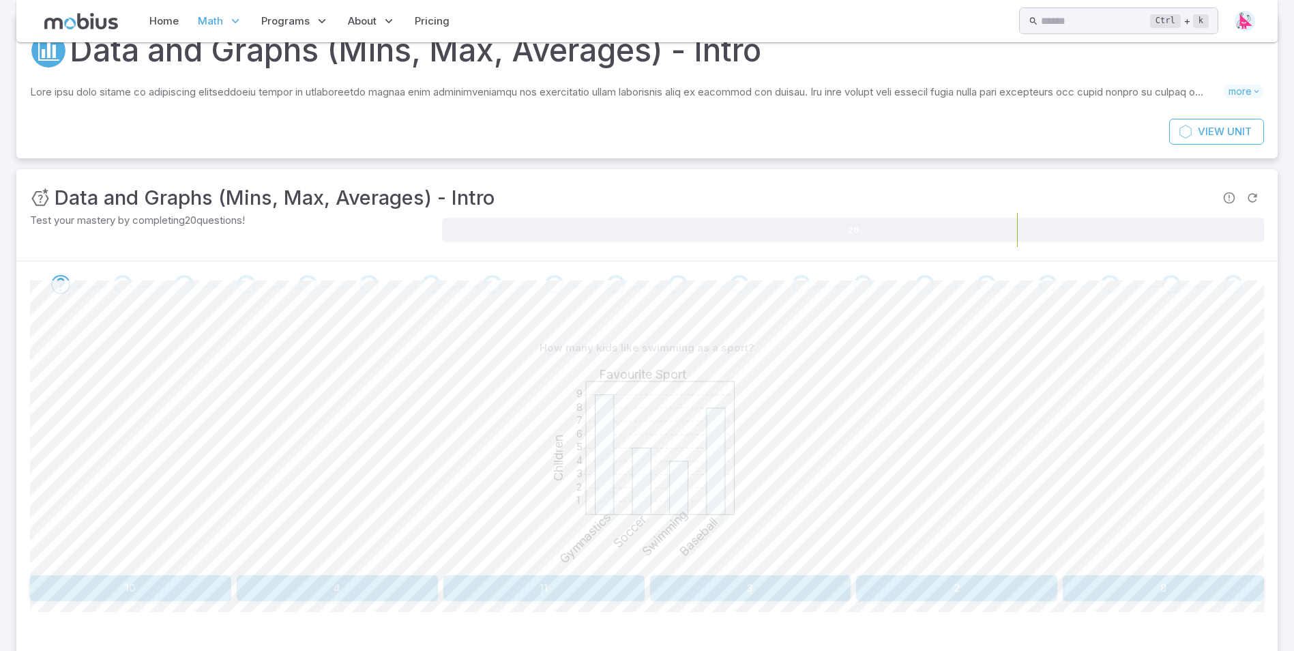
scroll to position [66, 0]
click at [341, 580] on button "4" at bounding box center [337, 588] width 201 height 26
click at [419, 584] on button "9" at bounding box center [337, 588] width 201 height 26
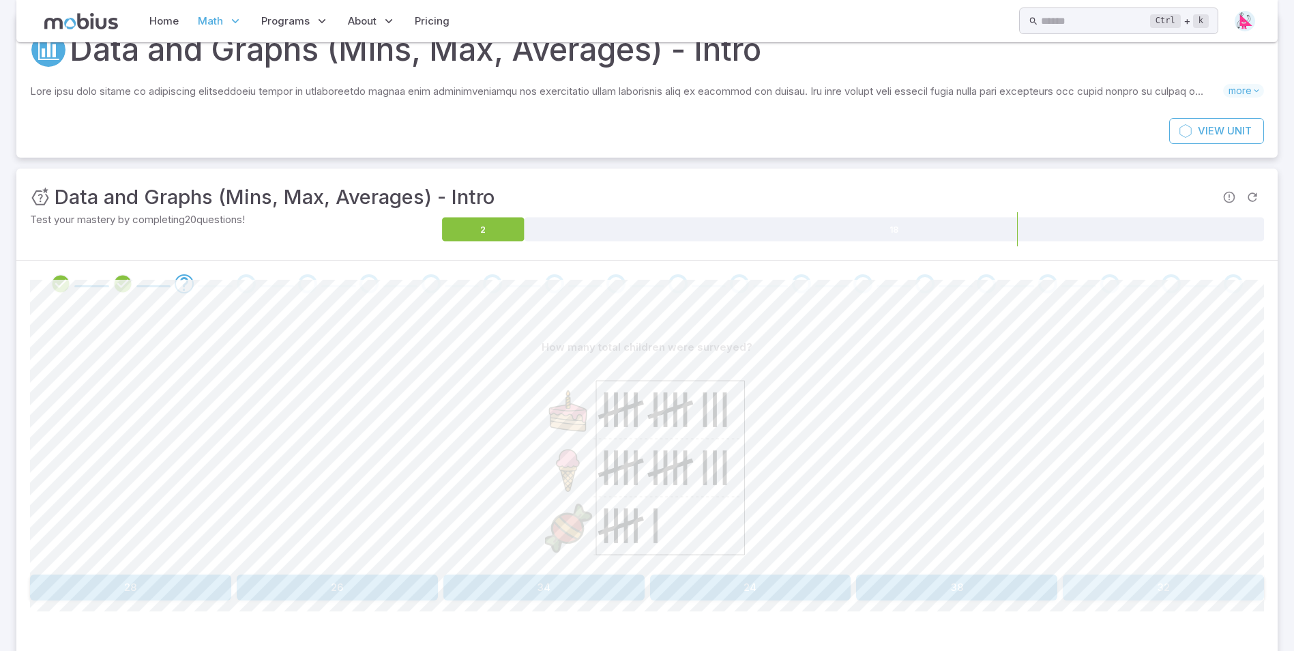
click at [1110, 598] on button "32" at bounding box center [1163, 588] width 201 height 26
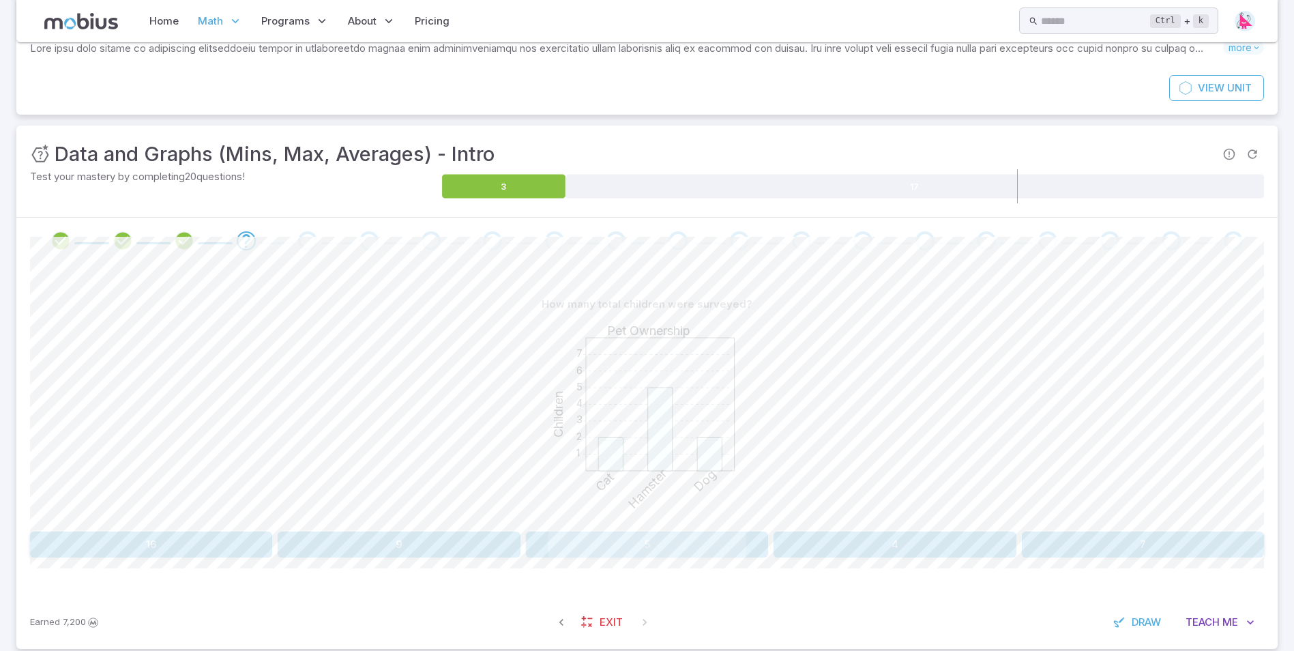
scroll to position [108, 0]
click at [482, 544] on button "9" at bounding box center [399, 546] width 242 height 26
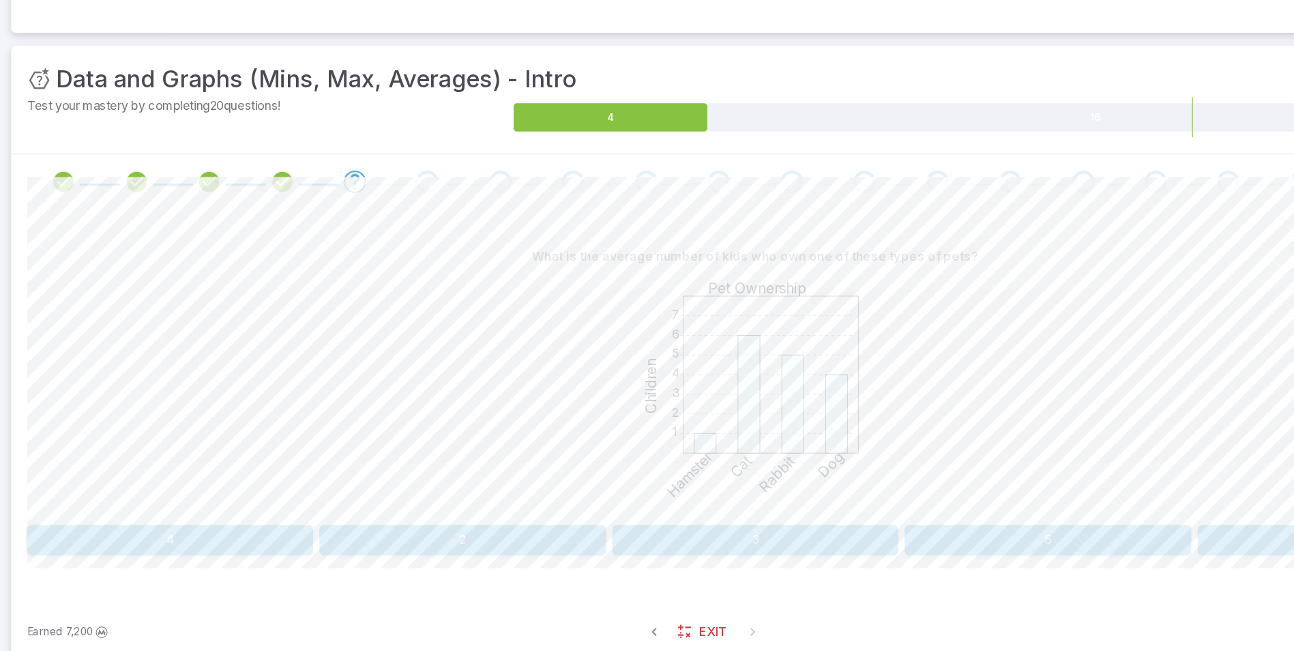
click at [222, 542] on button "4" at bounding box center [151, 546] width 242 height 26
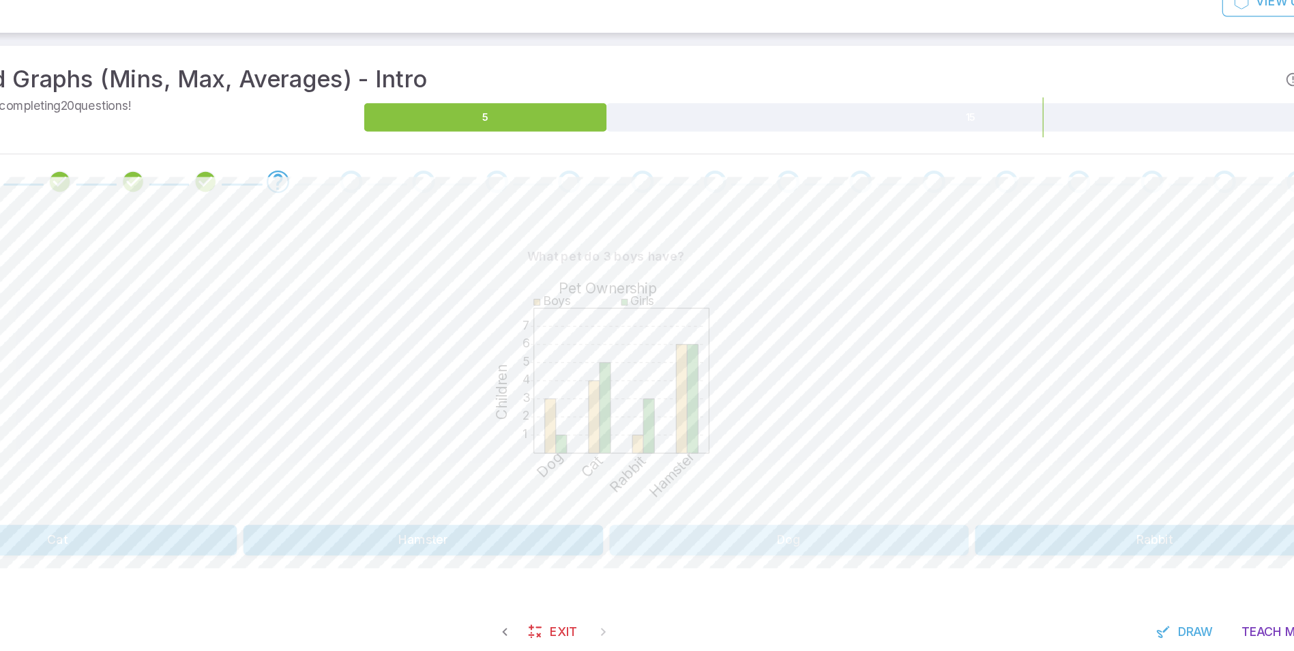
click at [703, 546] on button "Dog" at bounding box center [802, 546] width 304 height 26
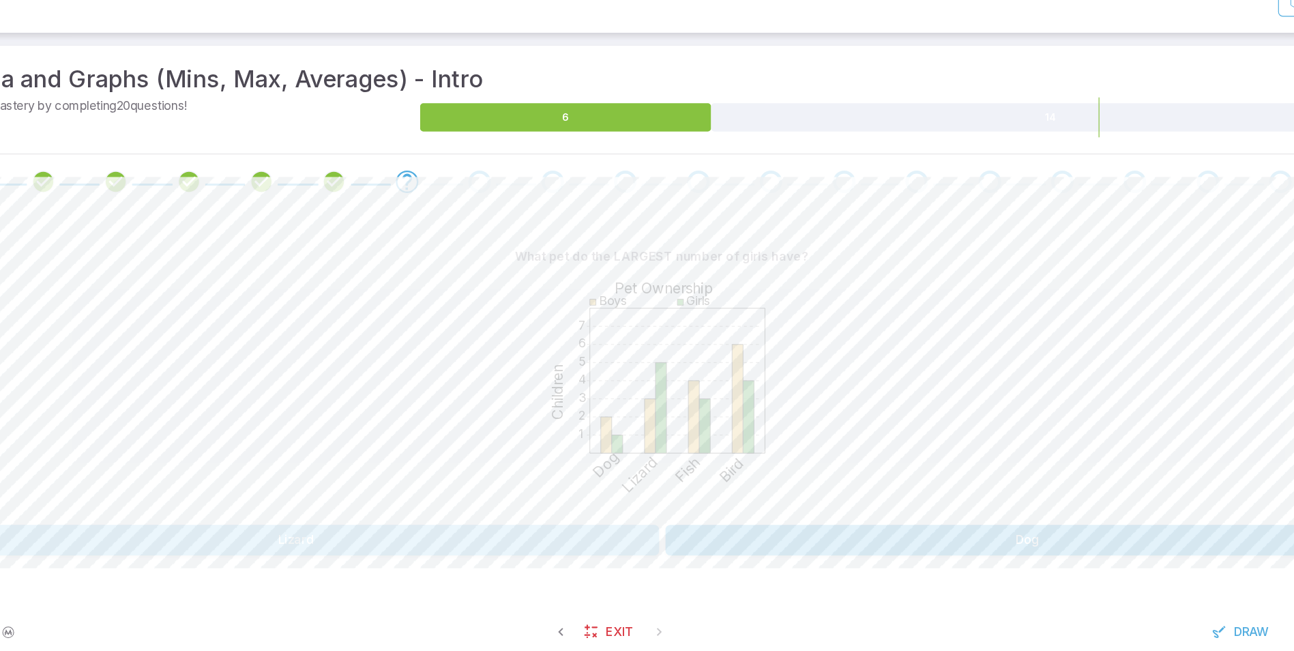
click at [526, 544] on button "Lizard" at bounding box center [337, 546] width 615 height 26
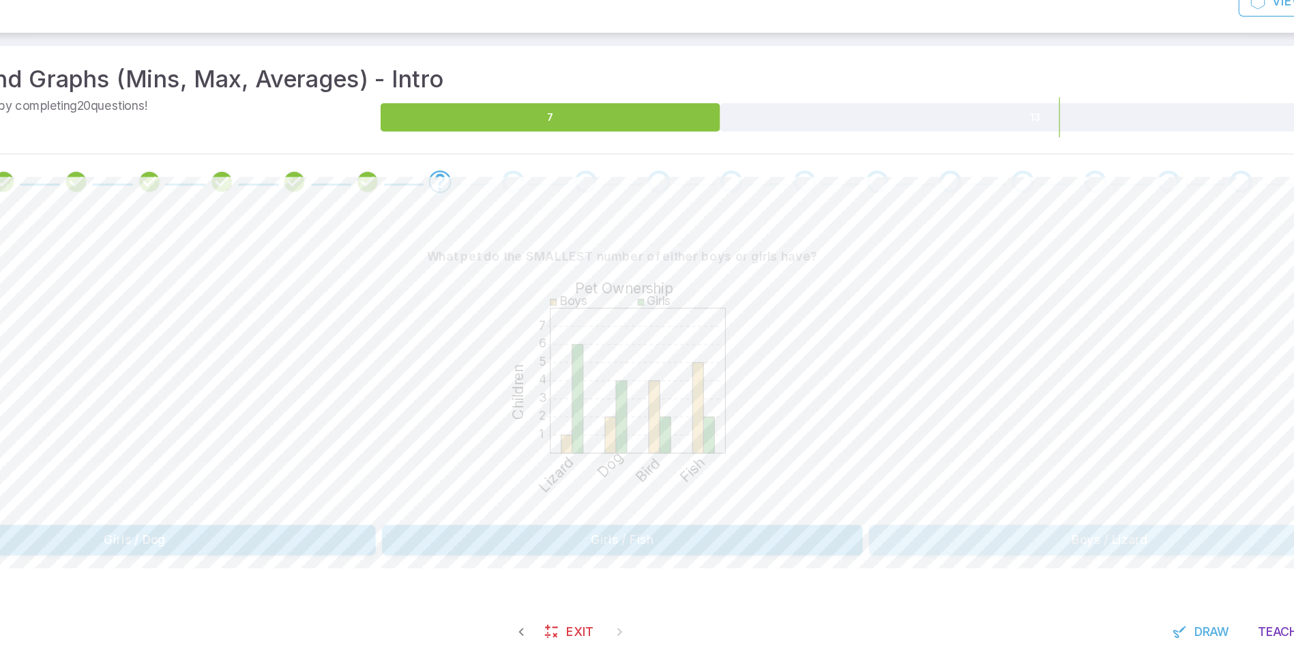
click at [965, 549] on button "Boys / Lizard" at bounding box center [1060, 546] width 408 height 26
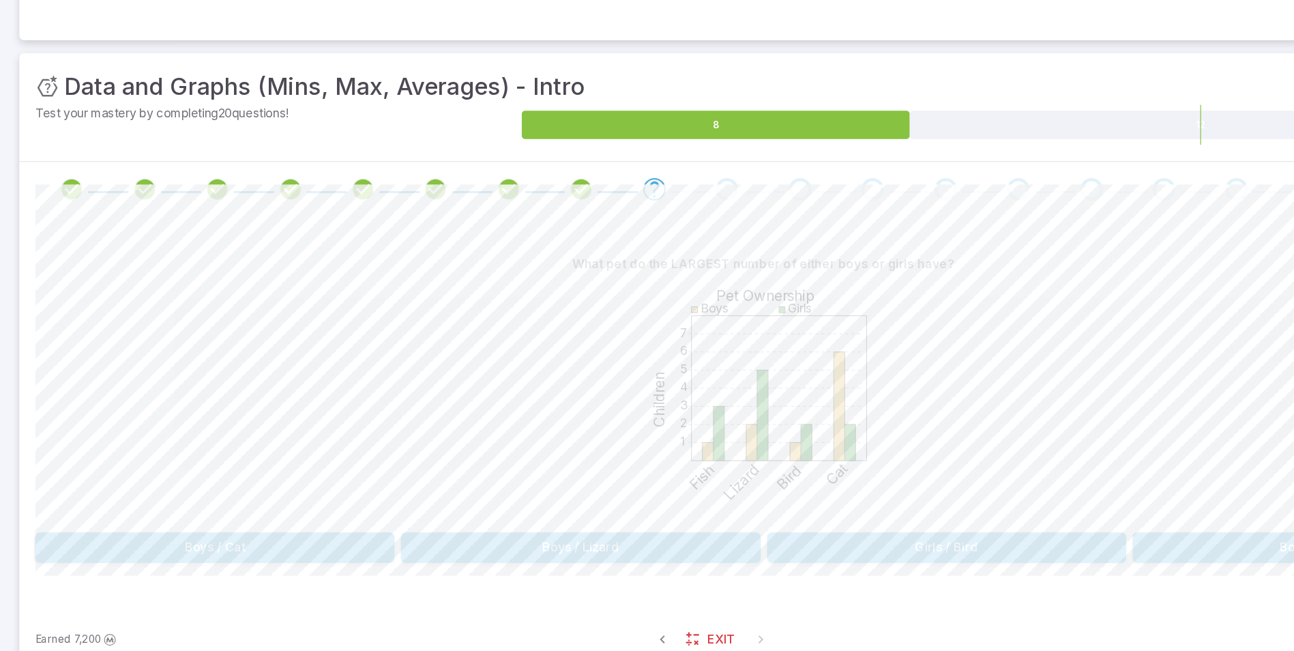
click at [533, 487] on div "1 2 3 4 5 6 7 Pet Ownership Children Boys Girls Fish Lizard Bird Cat" at bounding box center [647, 423] width 1234 height 209
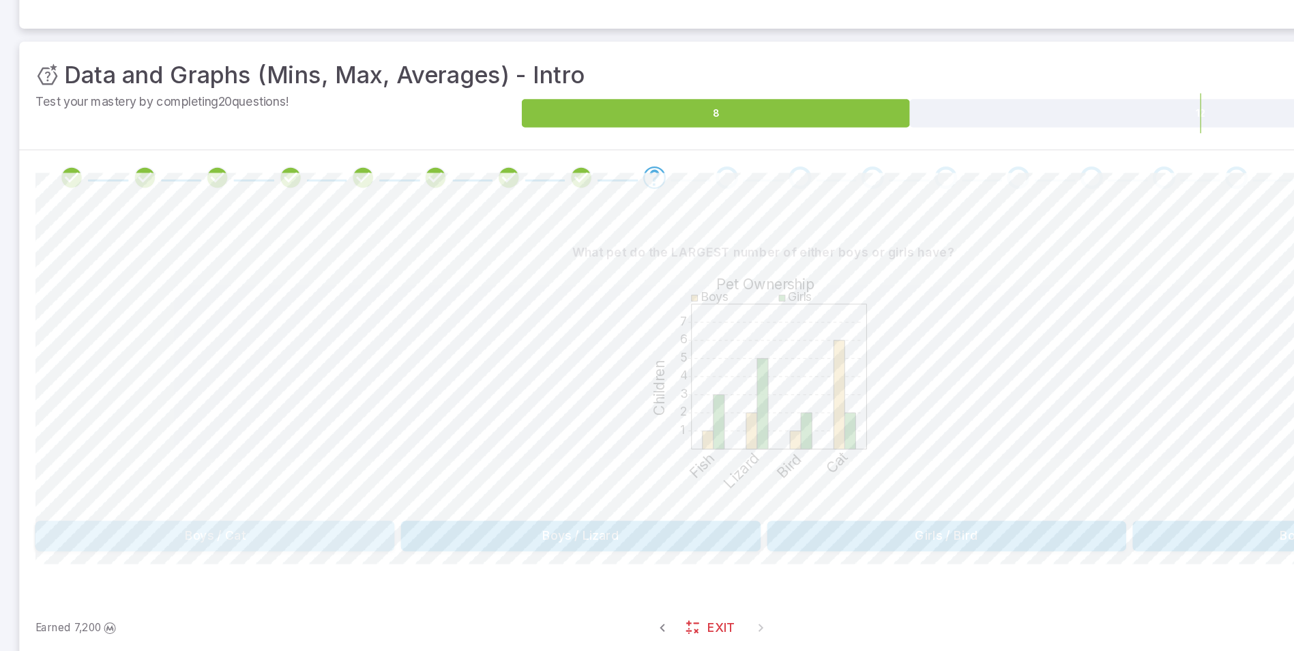
click at [265, 538] on button "Boys / Cat" at bounding box center [182, 546] width 304 height 26
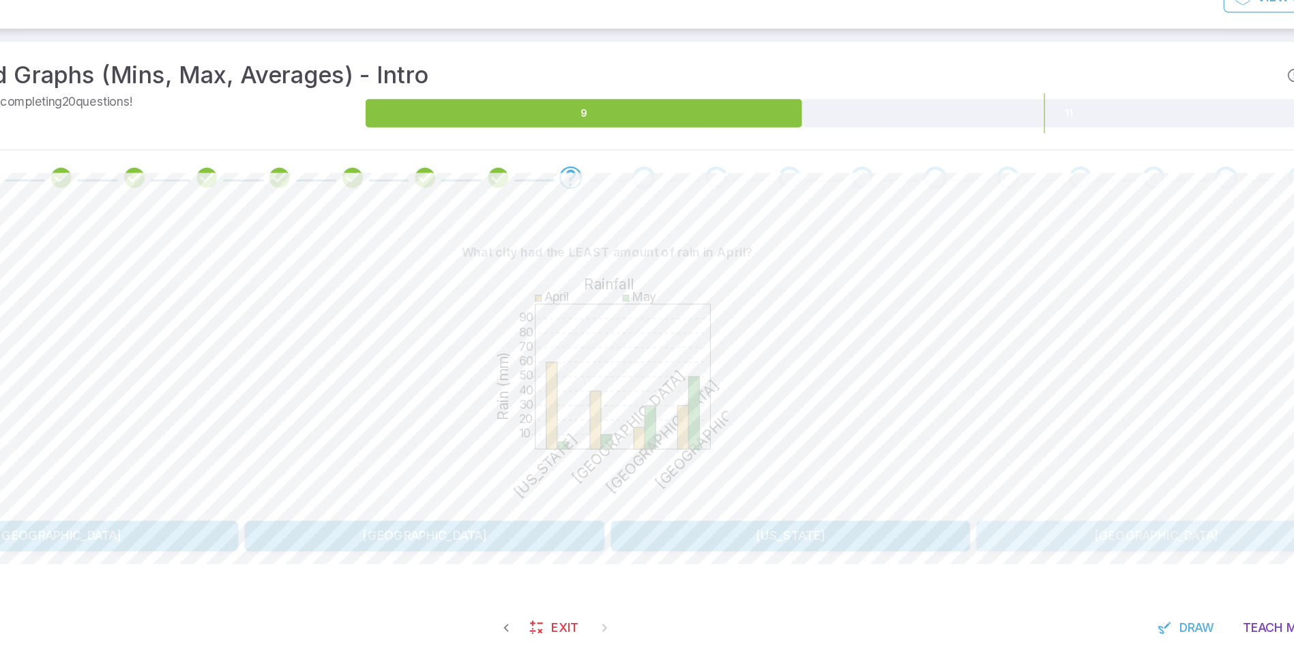
click at [1041, 549] on button "[GEOGRAPHIC_DATA]" at bounding box center [1112, 546] width 304 height 26
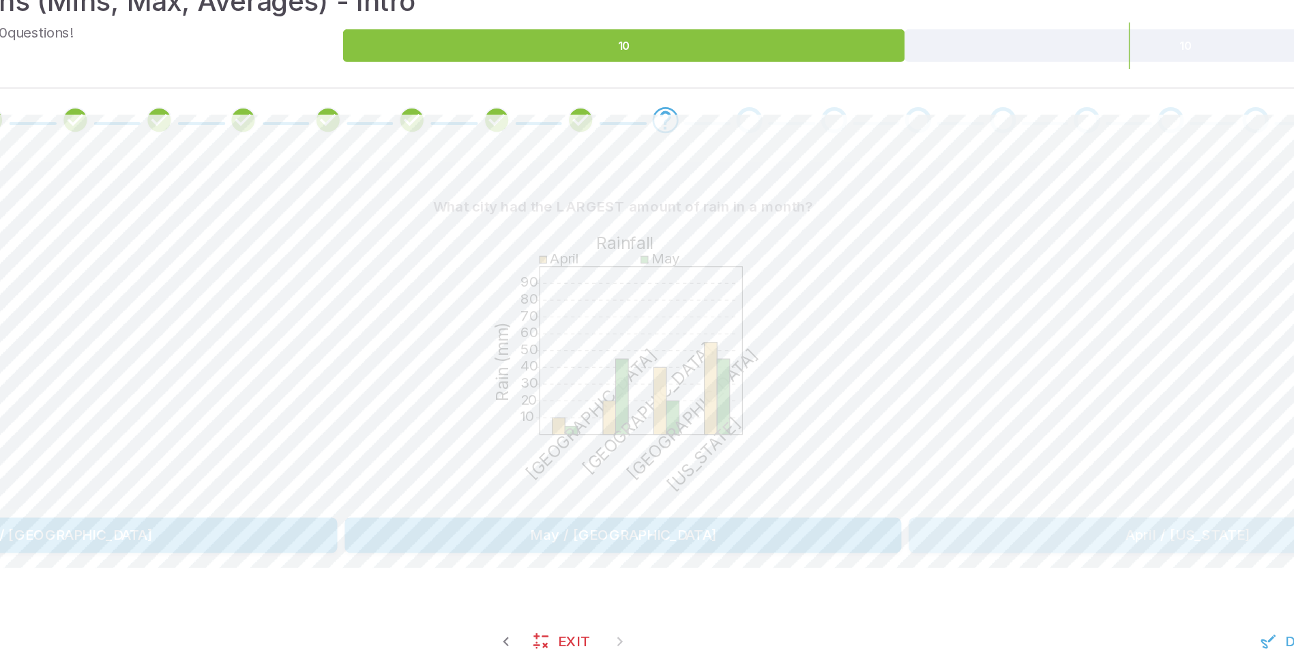
click at [907, 550] on button "April / [US_STATE]" at bounding box center [1060, 546] width 408 height 26
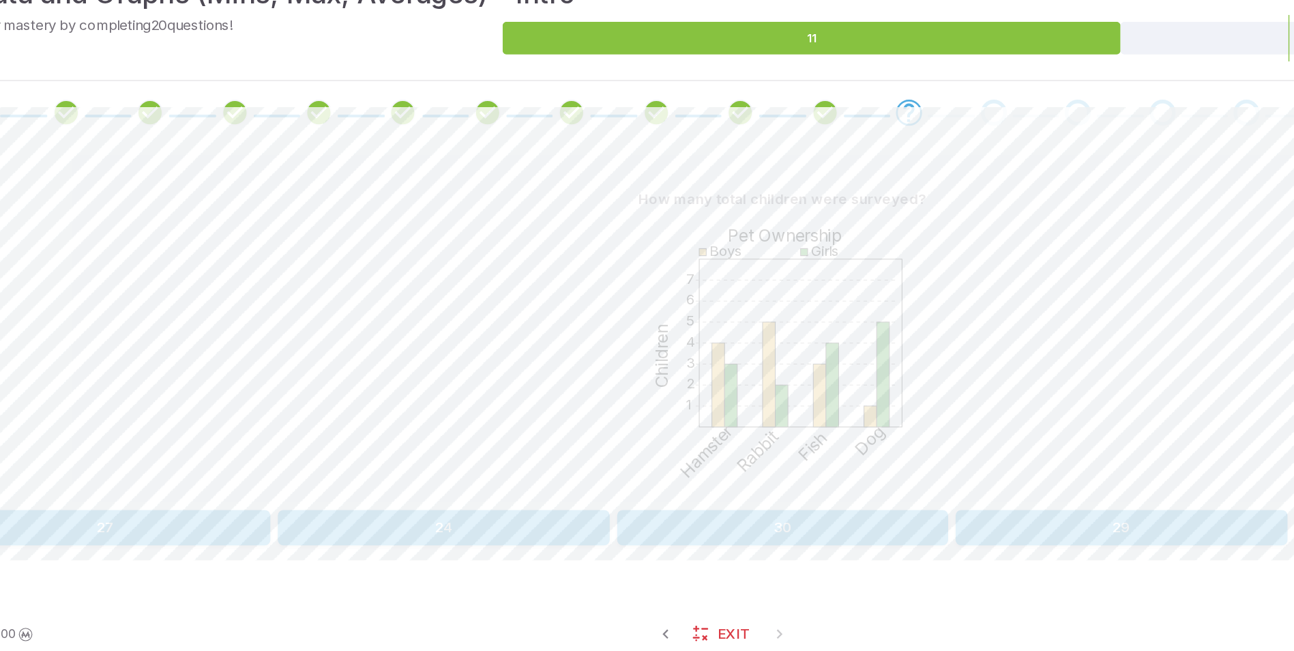
click at [444, 547] on button "24" at bounding box center [399, 546] width 242 height 26
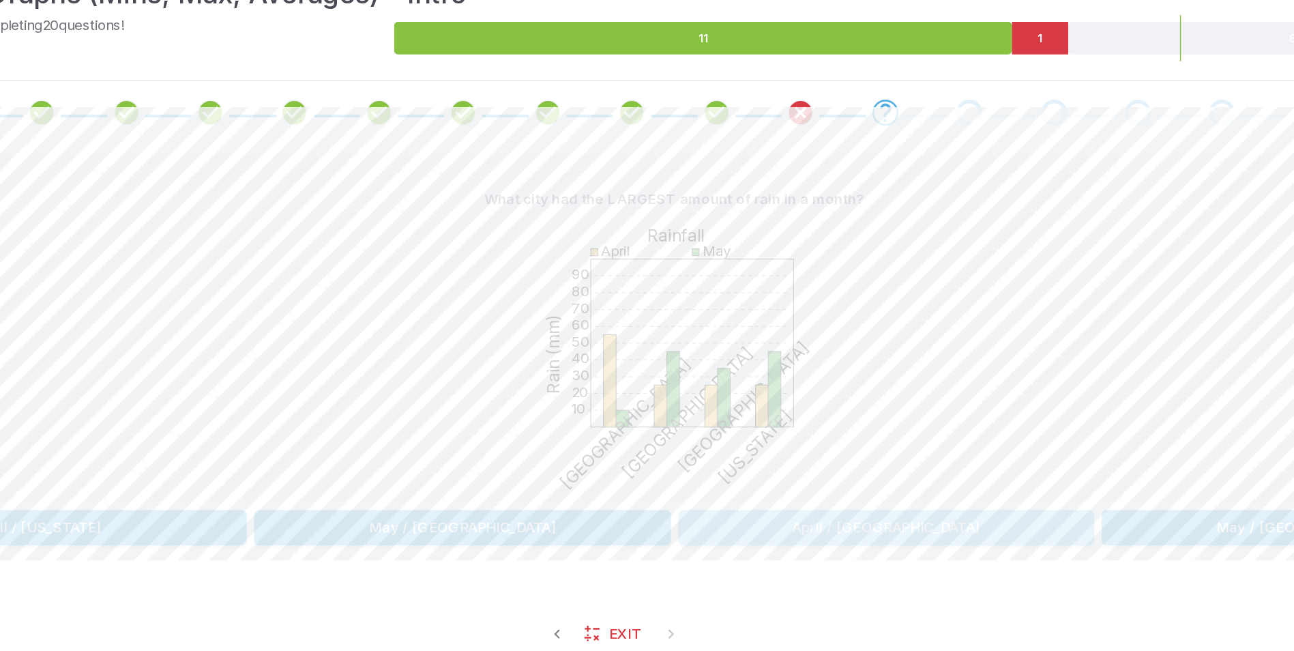
click at [702, 552] on button "April / [GEOGRAPHIC_DATA]" at bounding box center [802, 546] width 304 height 26
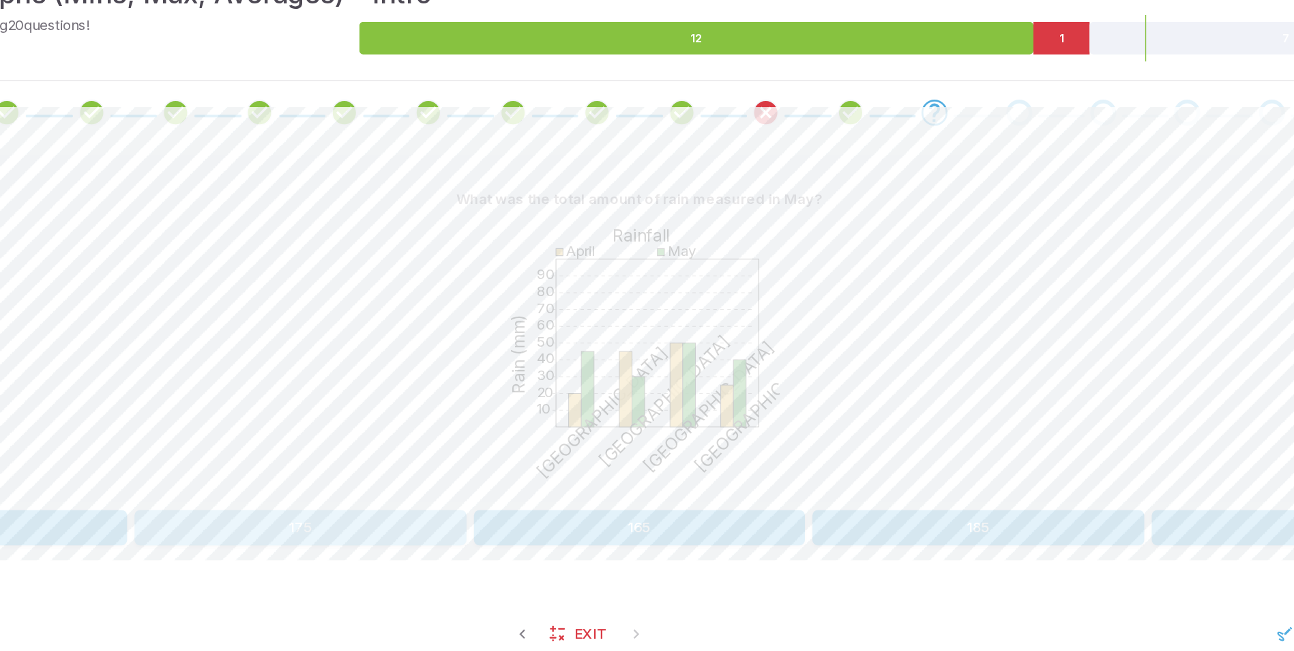
click at [371, 548] on button "175" at bounding box center [399, 546] width 242 height 26
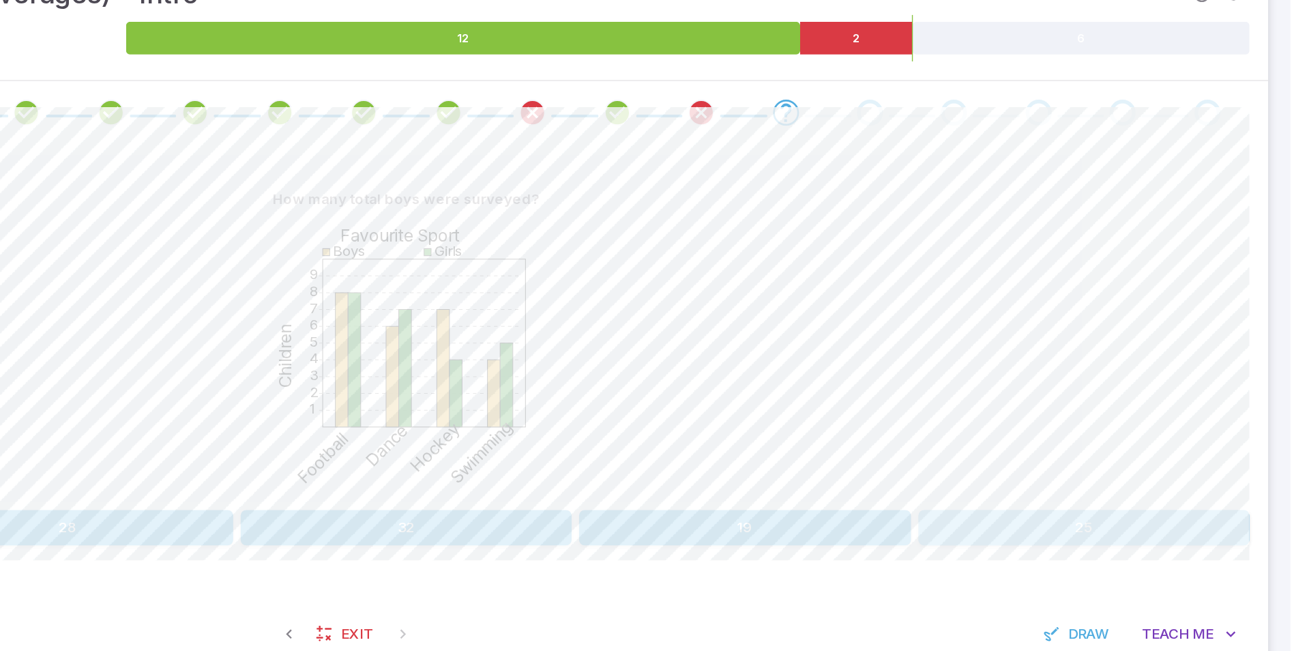
click at [1060, 551] on button "25" at bounding box center [1143, 546] width 242 height 26
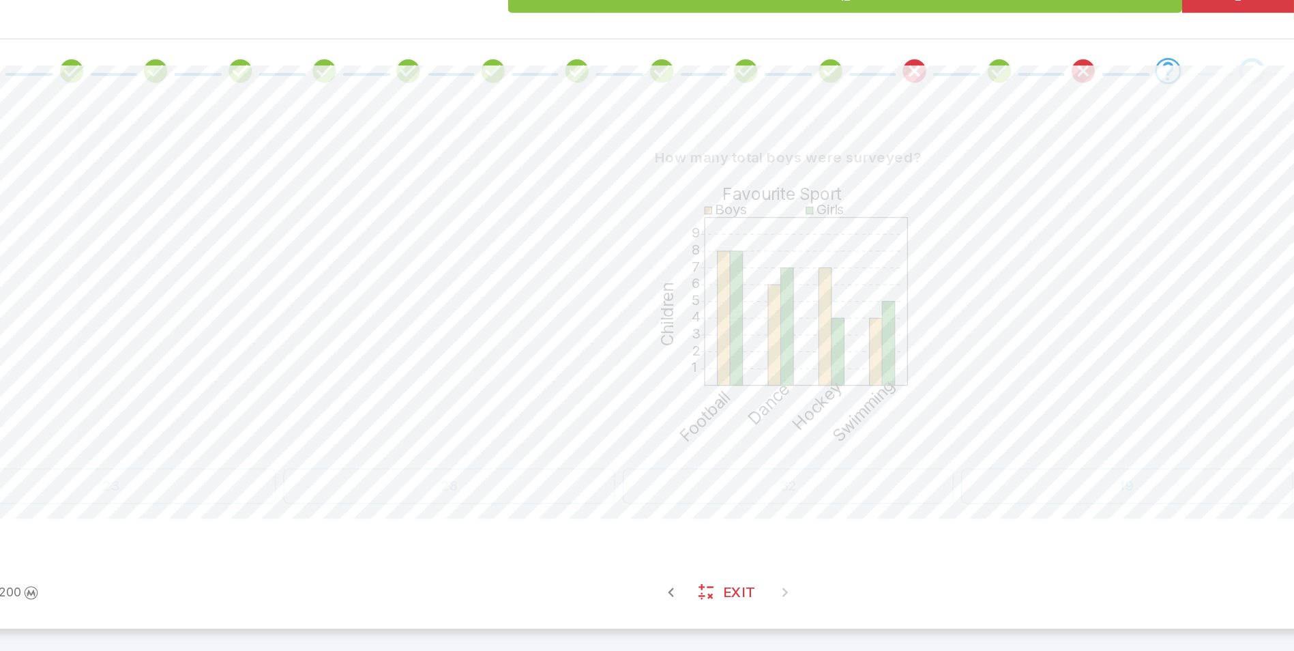
scroll to position [132, 0]
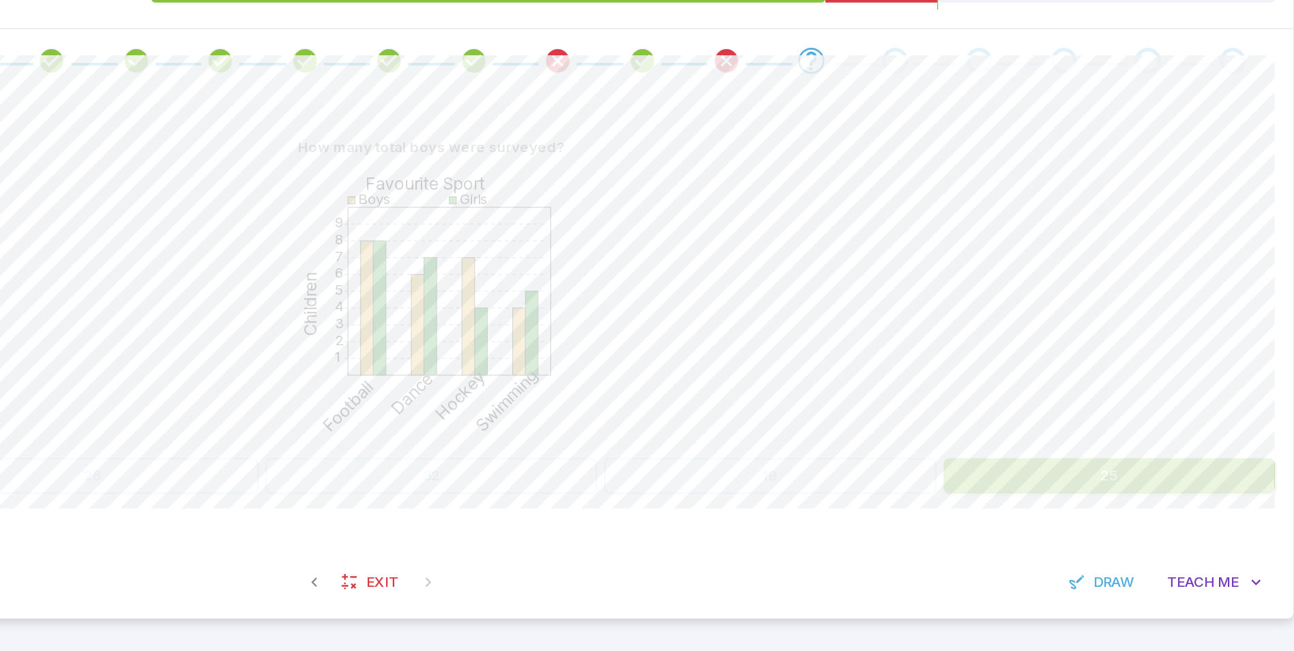
click at [1071, 519] on button "25" at bounding box center [1143, 522] width 242 height 26
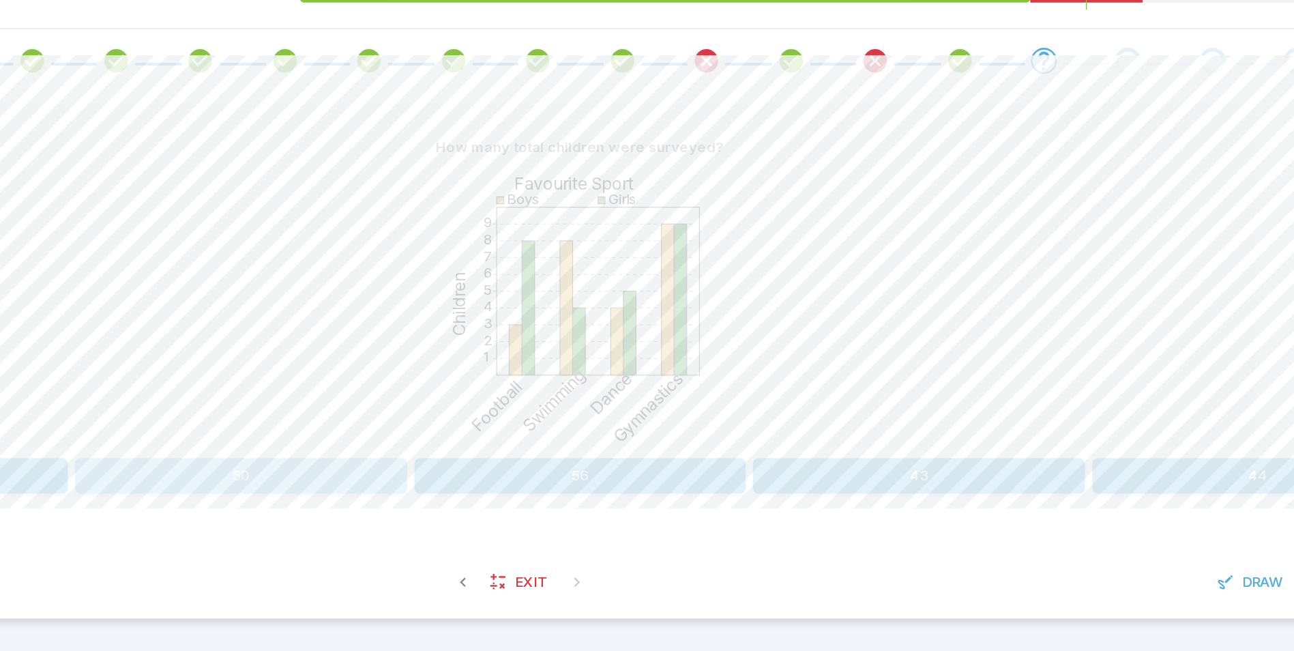
click at [460, 528] on button "50" at bounding box center [399, 522] width 242 height 26
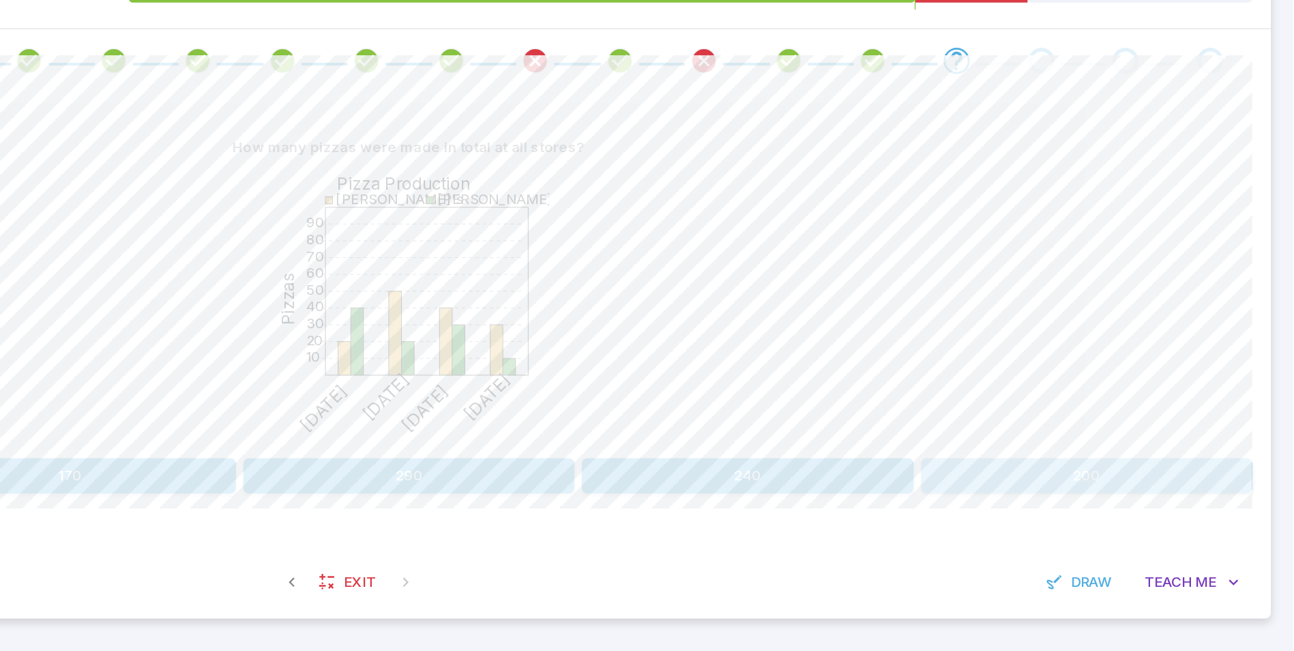
click at [1056, 529] on button "200" at bounding box center [1143, 522] width 242 height 26
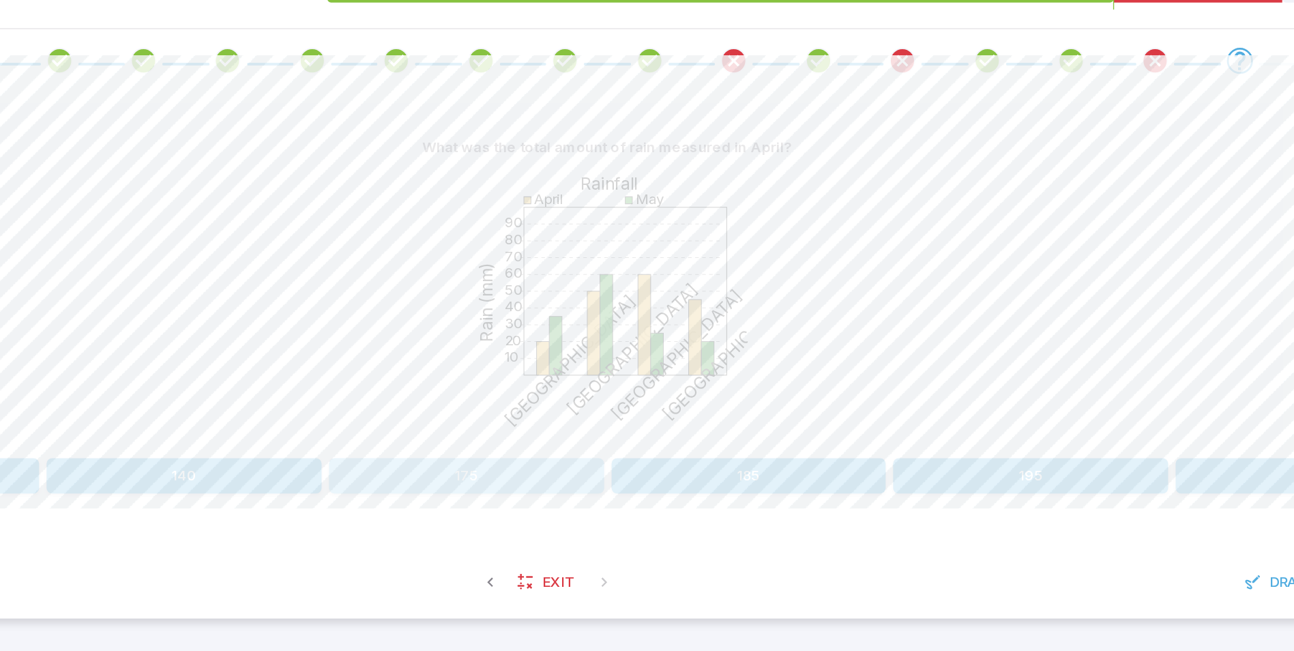
click at [560, 521] on button "175" at bounding box center [544, 522] width 201 height 26
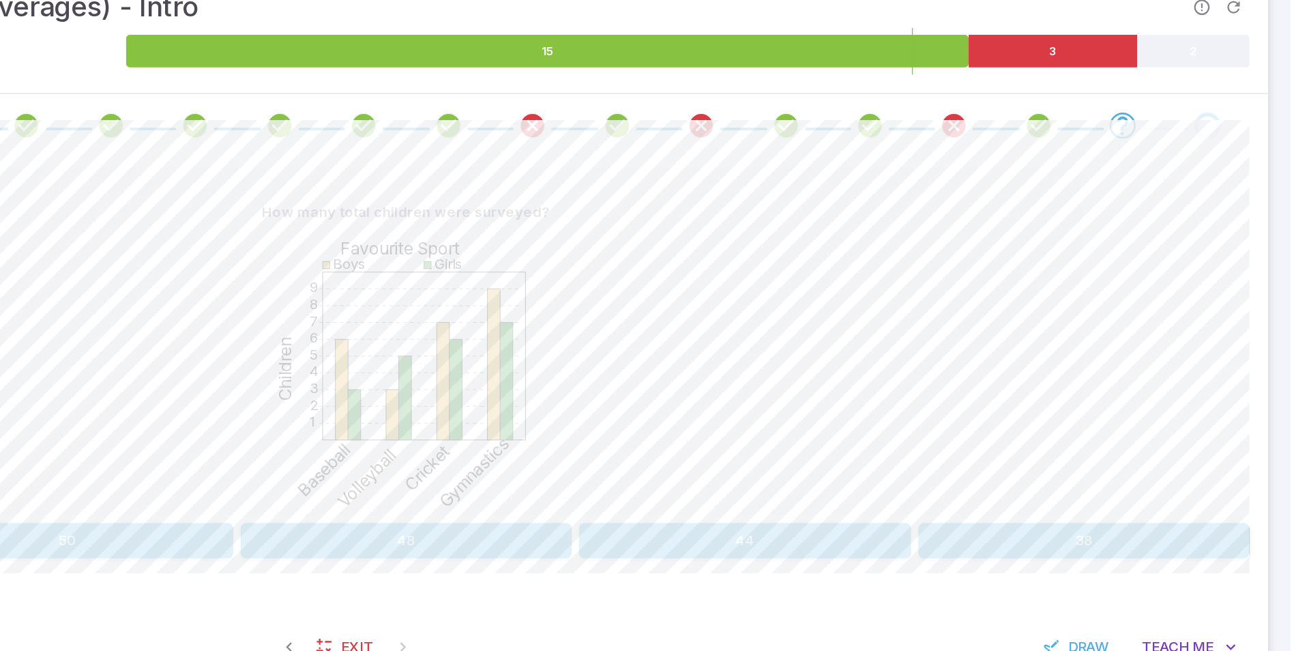
scroll to position [84, 0]
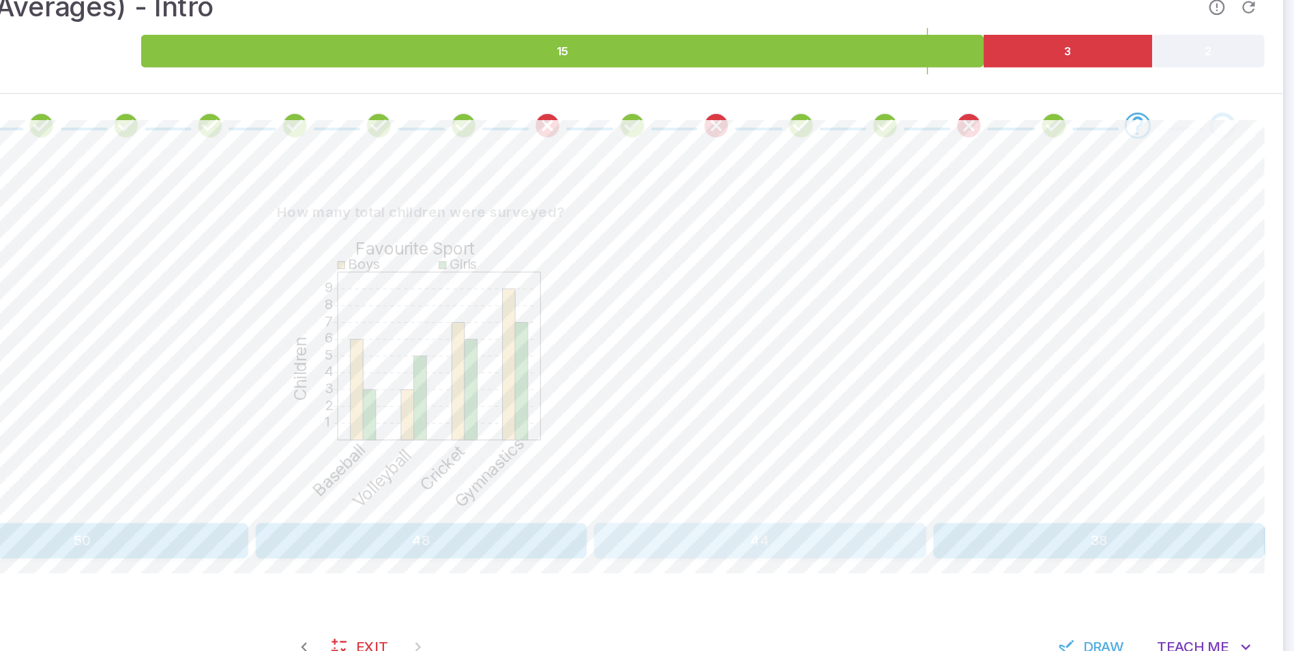
click at [878, 564] on button "44" at bounding box center [895, 570] width 242 height 26
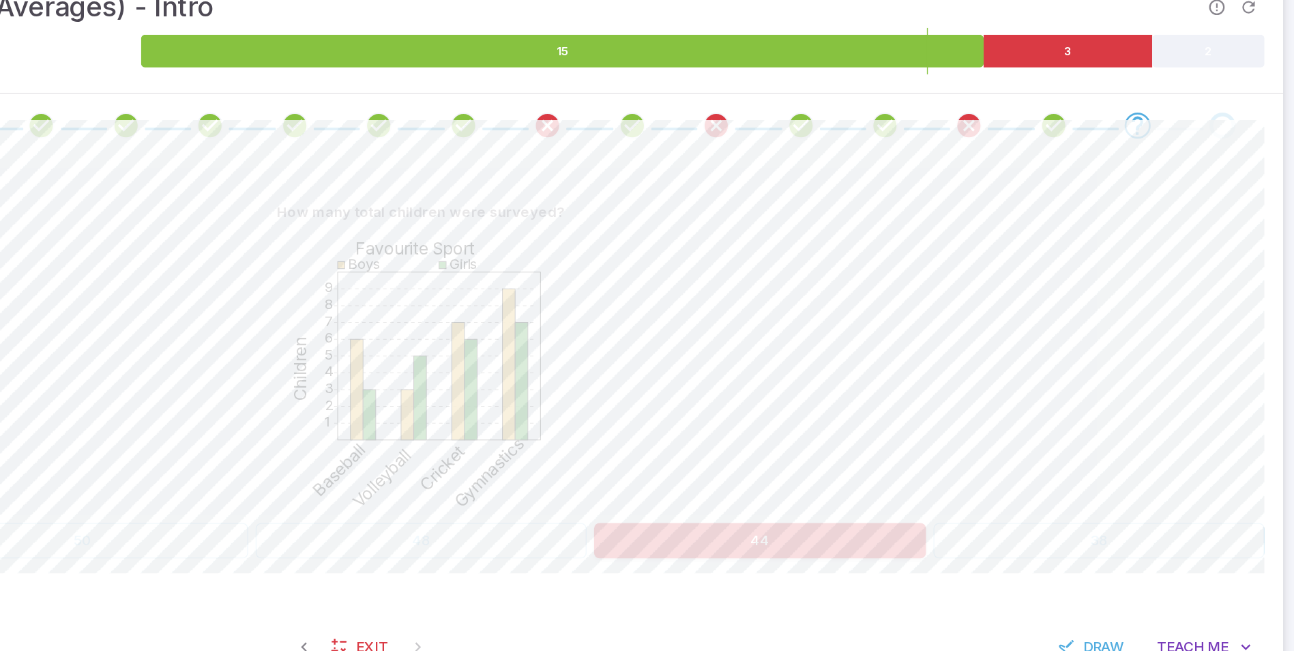
scroll to position [87, 0]
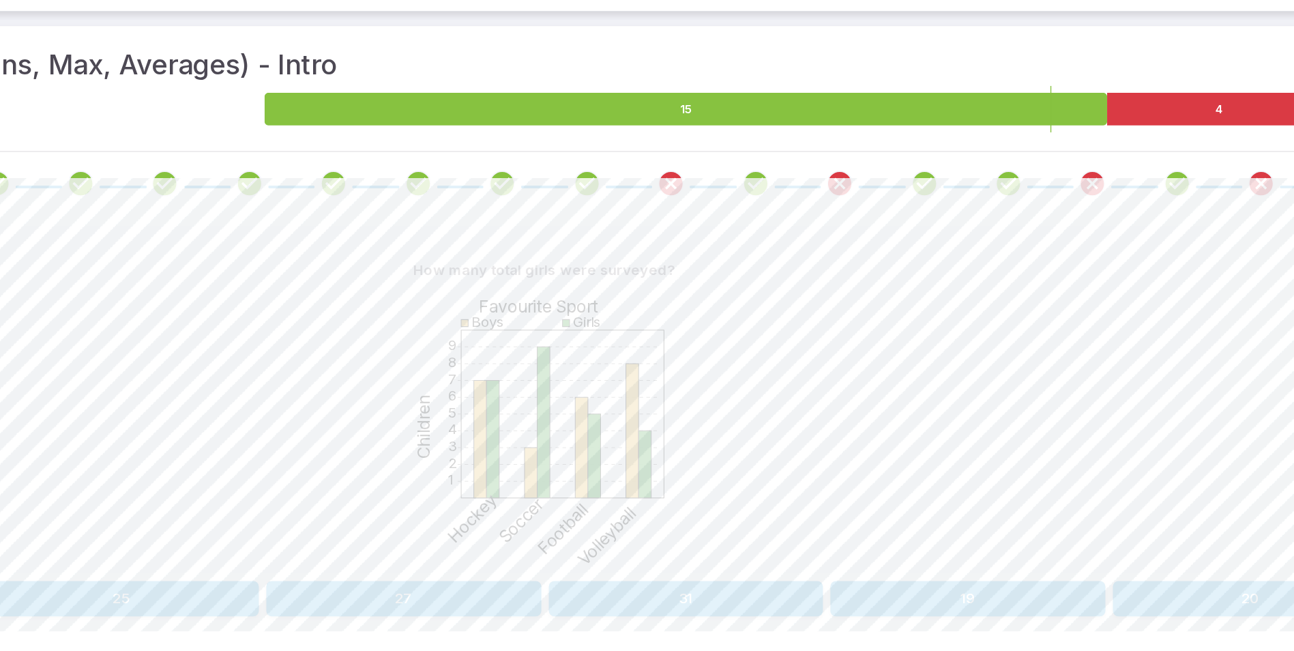
click at [627, 568] on button "27" at bounding box center [544, 567] width 201 height 26
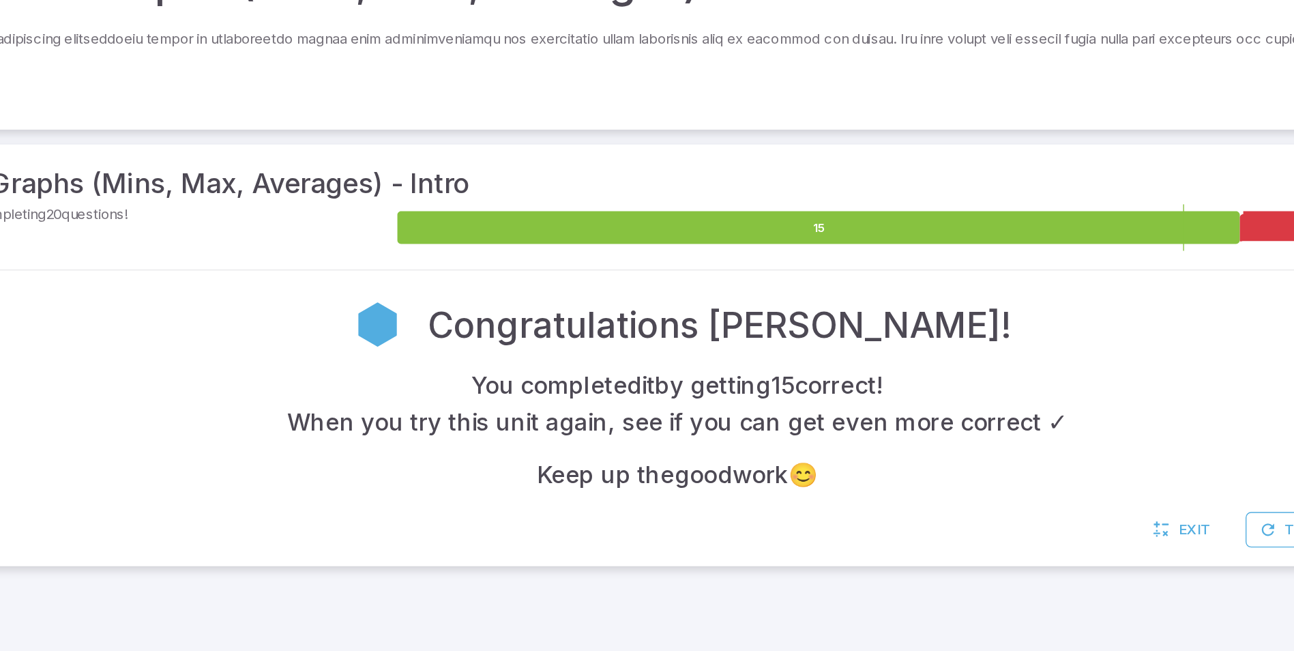
scroll to position [0, 0]
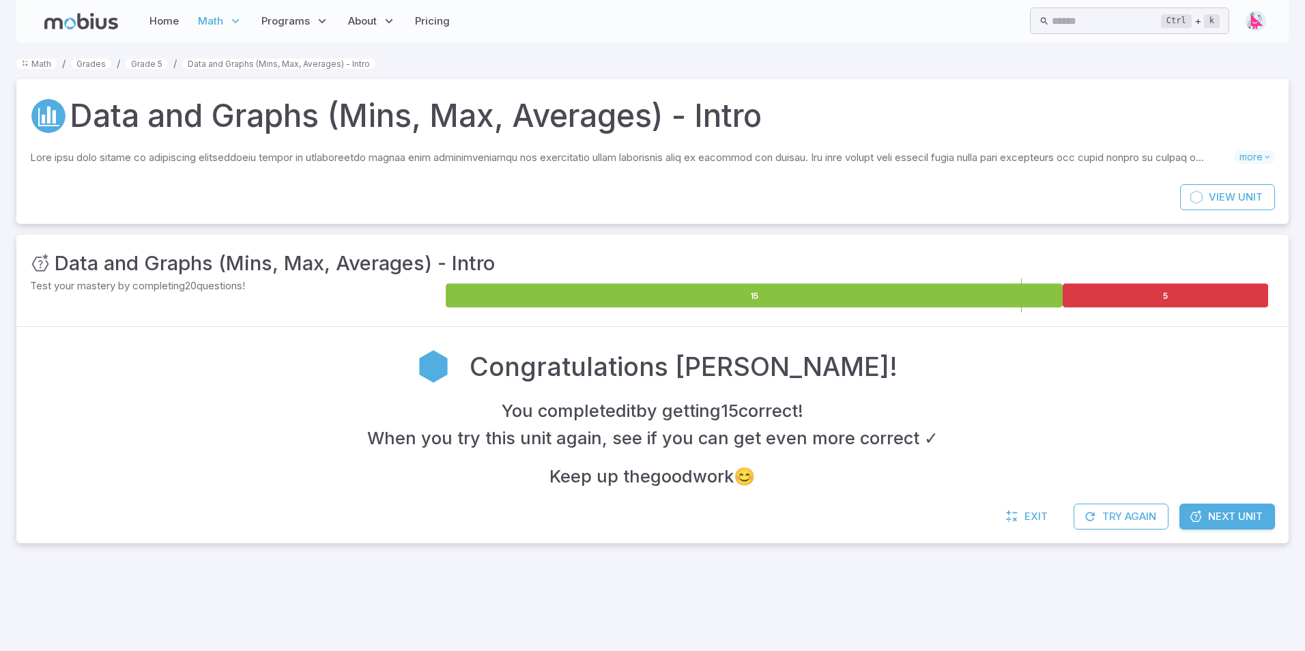
click at [1226, 519] on span "Next Unit" at bounding box center [1235, 516] width 55 height 15
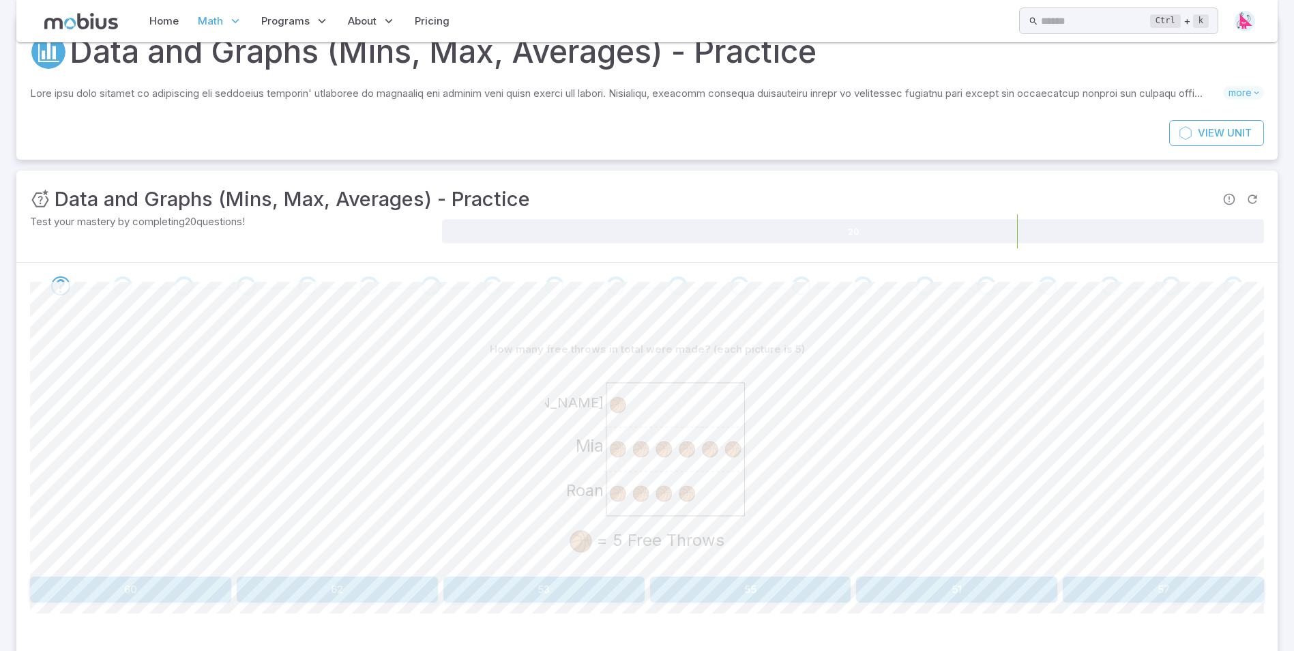
scroll to position [98, 0]
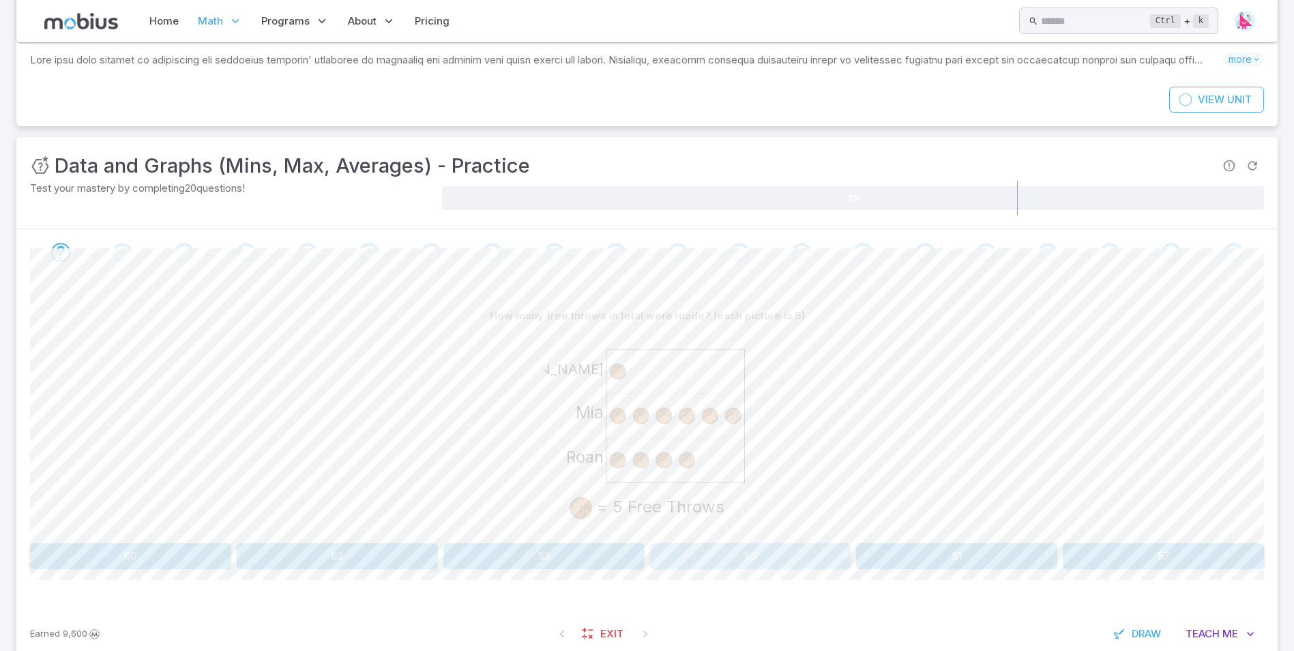
click at [808, 547] on button "55" at bounding box center [750, 556] width 201 height 26
click at [883, 561] on button "[US_STATE]" at bounding box center [1060, 556] width 408 height 26
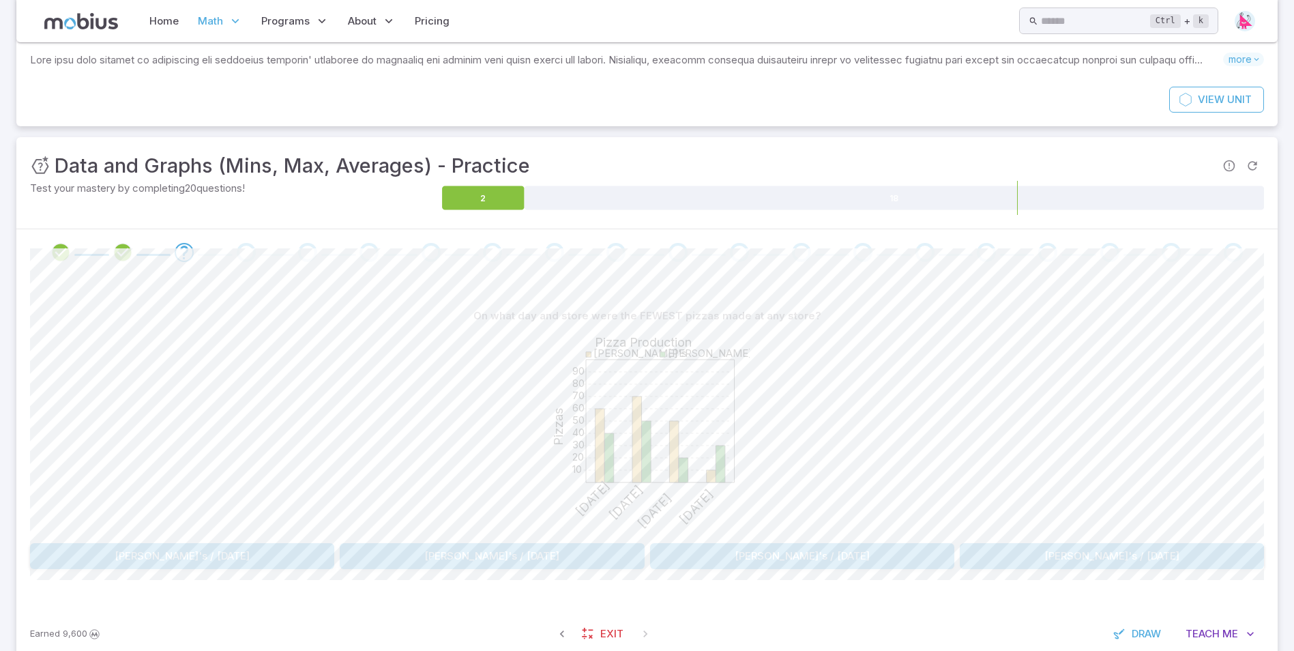
click at [910, 517] on div "10 20 30 40 50 60 70 80 90 Pizza Production Pizzas [PERSON_NAME]'s [PERSON_NAME…" at bounding box center [647, 433] width 1234 height 209
click at [893, 564] on button "[PERSON_NAME]'s / [DATE]" at bounding box center [802, 556] width 304 height 26
click at [1147, 560] on button "40" at bounding box center [1163, 556] width 201 height 26
click at [802, 545] on button "[GEOGRAPHIC_DATA]" at bounding box center [648, 556] width 408 height 26
click at [384, 566] on button "[GEOGRAPHIC_DATA]" at bounding box center [234, 556] width 408 height 26
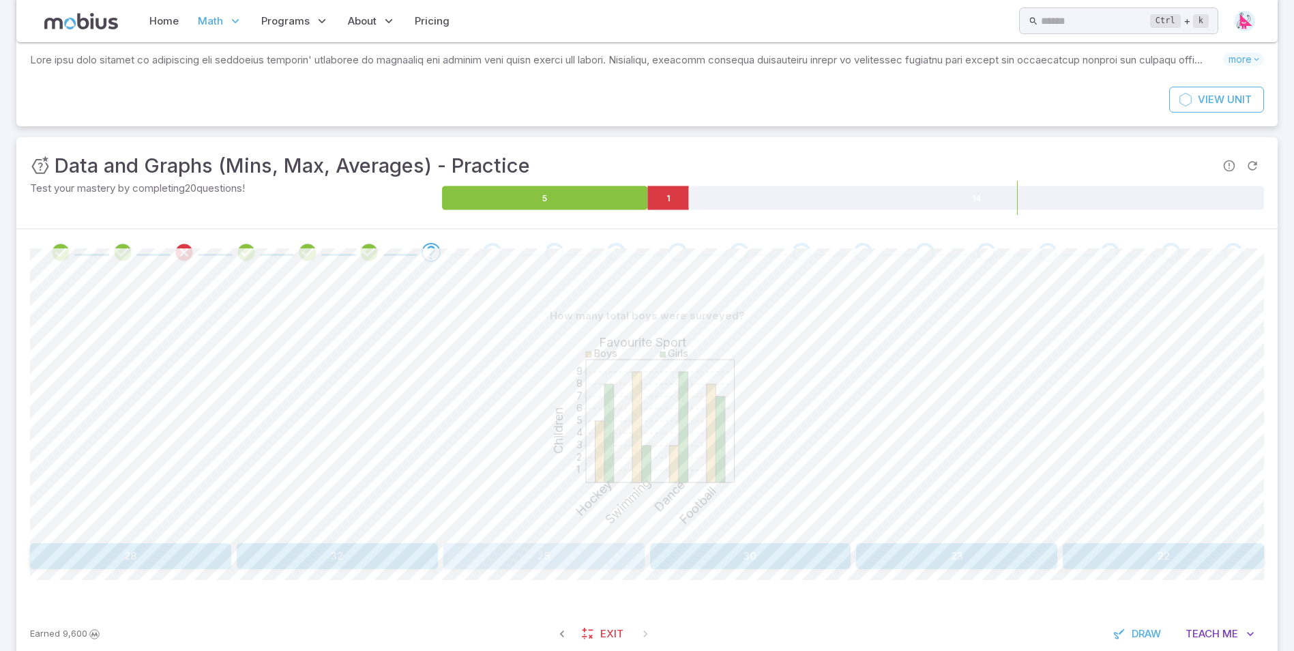
click at [476, 562] on button "25" at bounding box center [544, 556] width 201 height 26
click at [701, 547] on button "7" at bounding box center [750, 556] width 201 height 26
click at [509, 559] on button "155" at bounding box center [544, 556] width 201 height 26
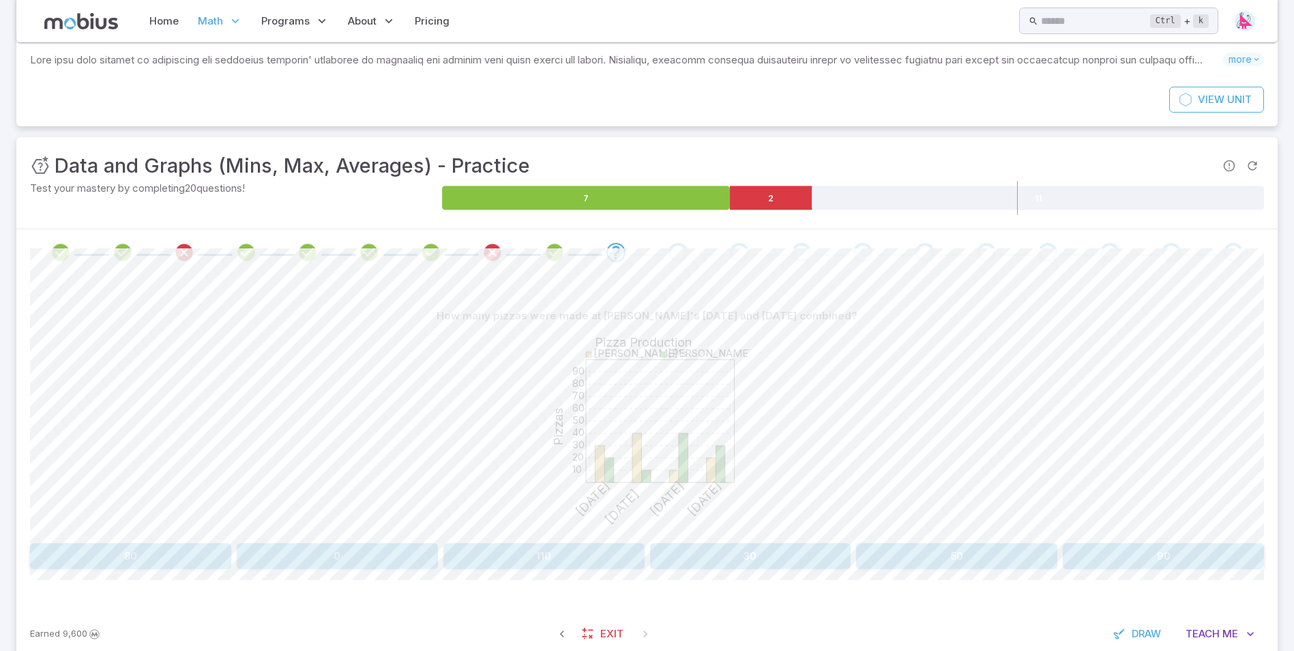
drag, startPoint x: 918, startPoint y: 559, endPoint x: 798, endPoint y: 485, distance: 140.9
click at [798, 485] on div "10 20 30 40 50 60 70 80 90 Pizza Production Pizzas [PERSON_NAME]'s [PERSON_NAME…" at bounding box center [647, 433] width 1234 height 209
click at [911, 551] on button "50" at bounding box center [956, 556] width 201 height 26
click at [540, 565] on button "Girls / Soccer" at bounding box center [337, 556] width 615 height 26
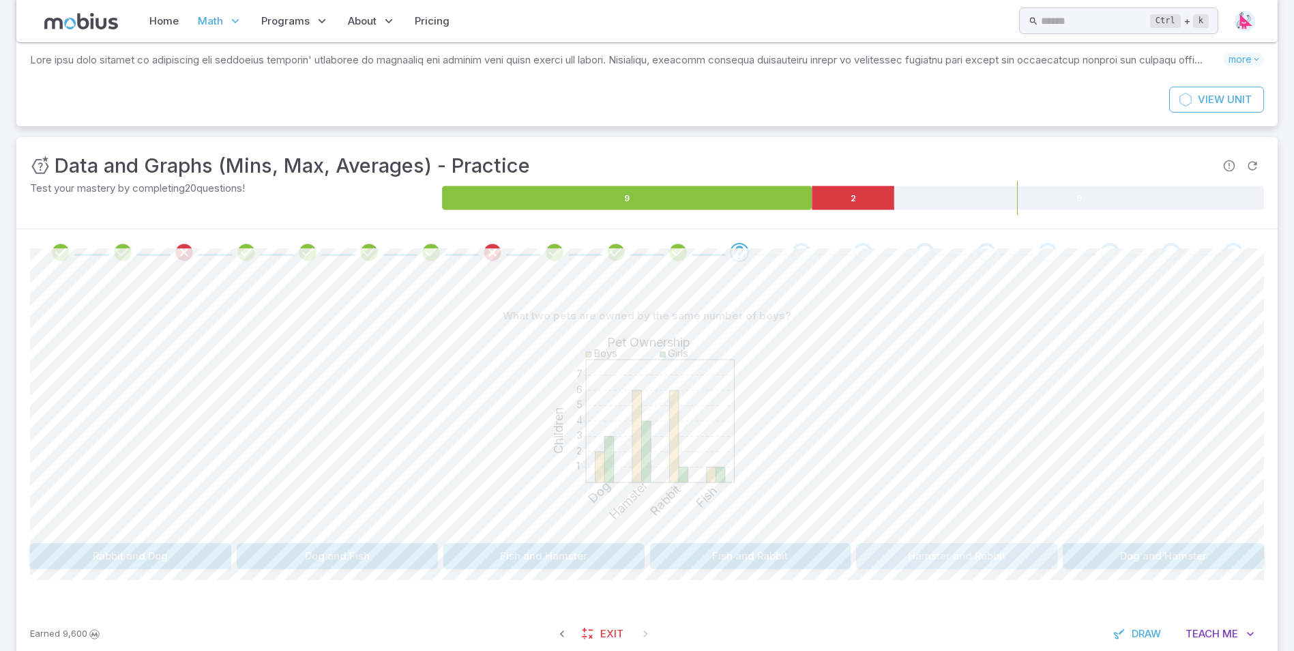
click at [996, 566] on button "Hamster and Rabbit" at bounding box center [956, 556] width 201 height 26
click at [599, 560] on button "[DATE] and [DATE]" at bounding box center [544, 556] width 201 height 26
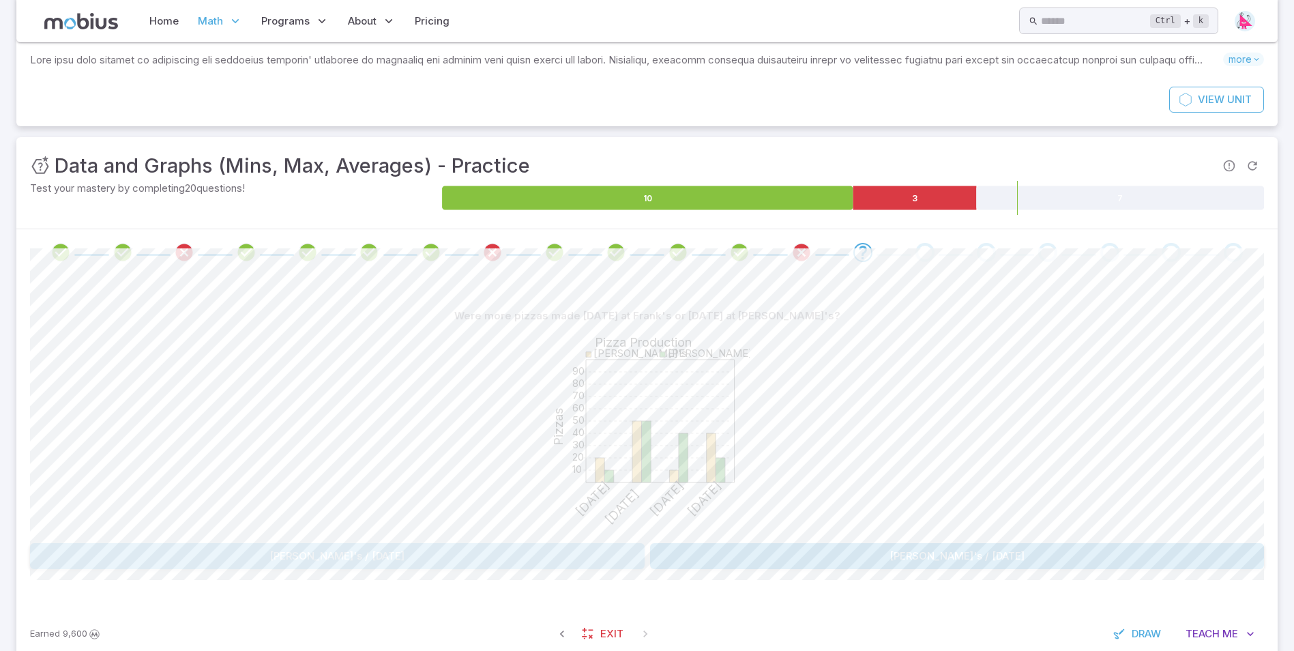
click at [599, 560] on button "[PERSON_NAME]'s / [DATE]" at bounding box center [337, 556] width 615 height 26
click at [599, 560] on button "80" at bounding box center [544, 556] width 201 height 26
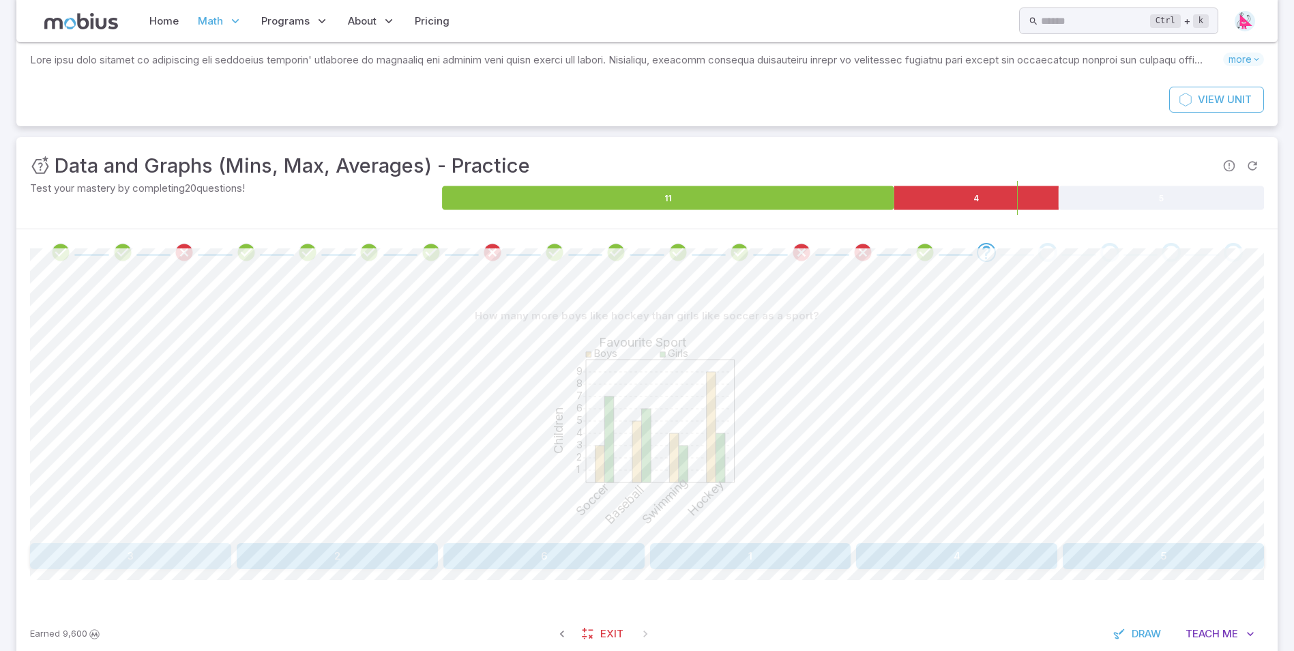
click at [220, 544] on button "3" at bounding box center [130, 556] width 201 height 26
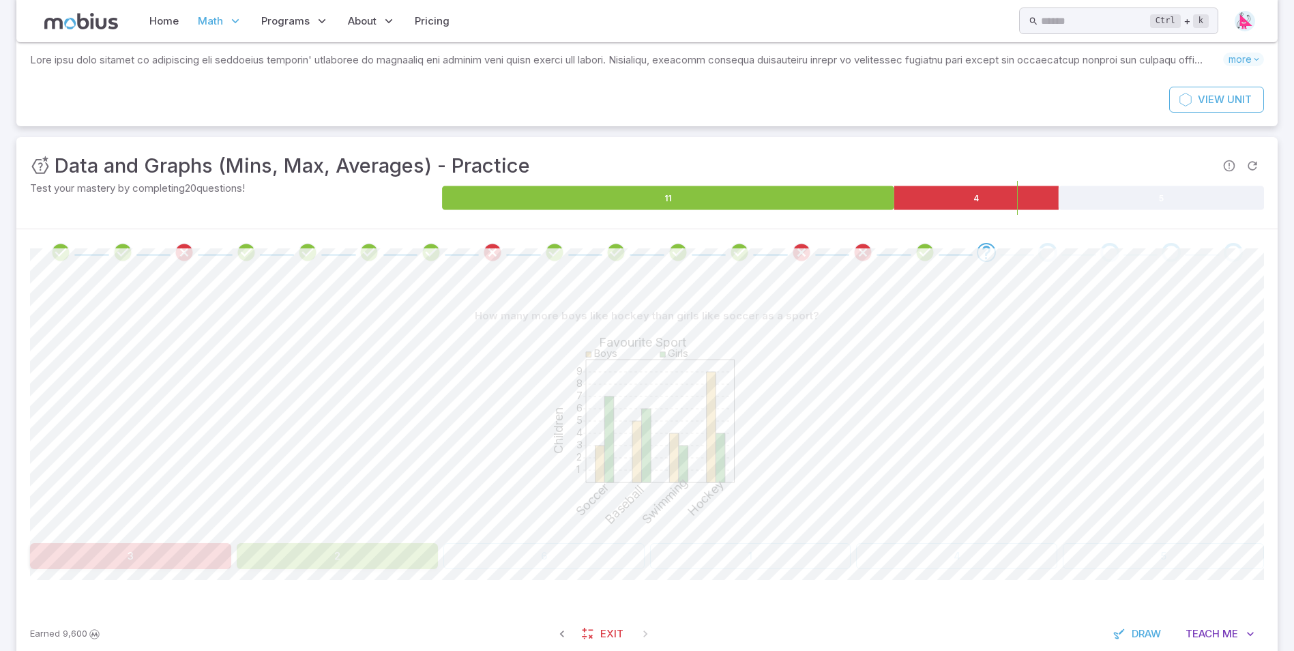
click at [220, 544] on button "3" at bounding box center [130, 556] width 201 height 26
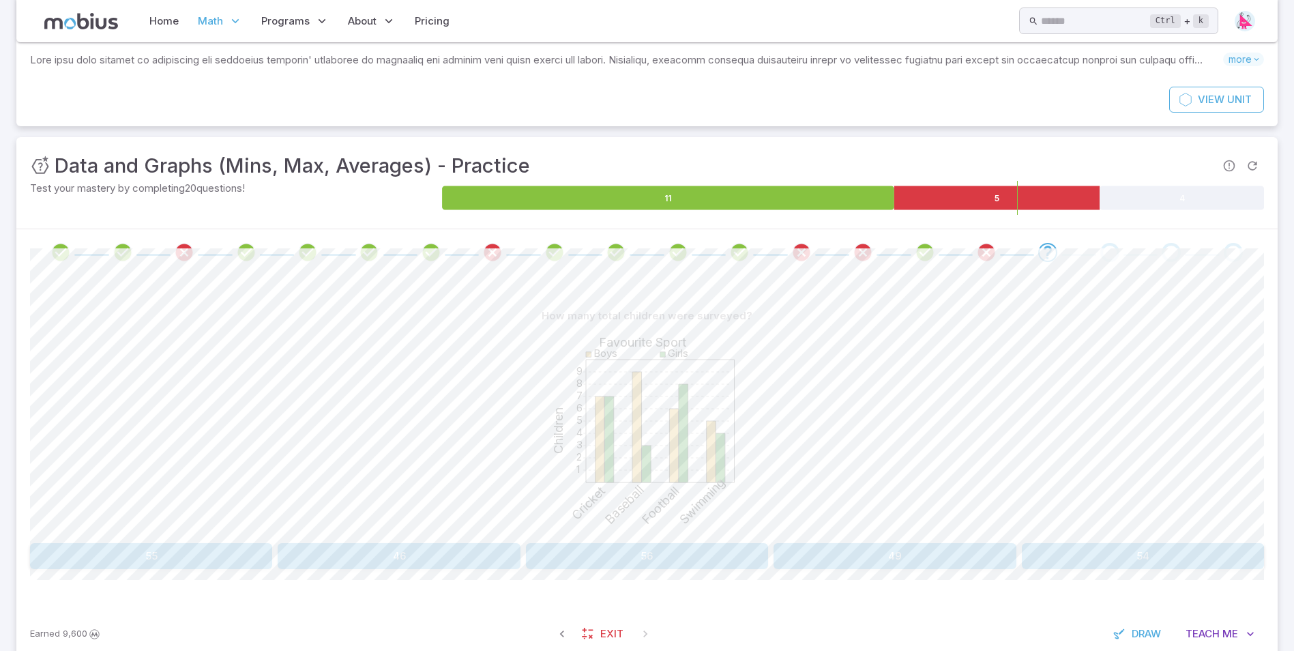
click at [612, 648] on div "Earned 9,600 Exit Draw Teach Me" at bounding box center [647, 633] width 1262 height 53
drag, startPoint x: 820, startPoint y: 542, endPoint x: 821, endPoint y: 555, distance: 13.0
click at [821, 555] on div "How many total children were surveyed? 1 2 3 4 5 6 7 8 9 Favourite Sport Childr…" at bounding box center [647, 436] width 1234 height 266
click at [821, 555] on button "49" at bounding box center [895, 556] width 242 height 26
click at [879, 562] on button "275" at bounding box center [802, 556] width 304 height 26
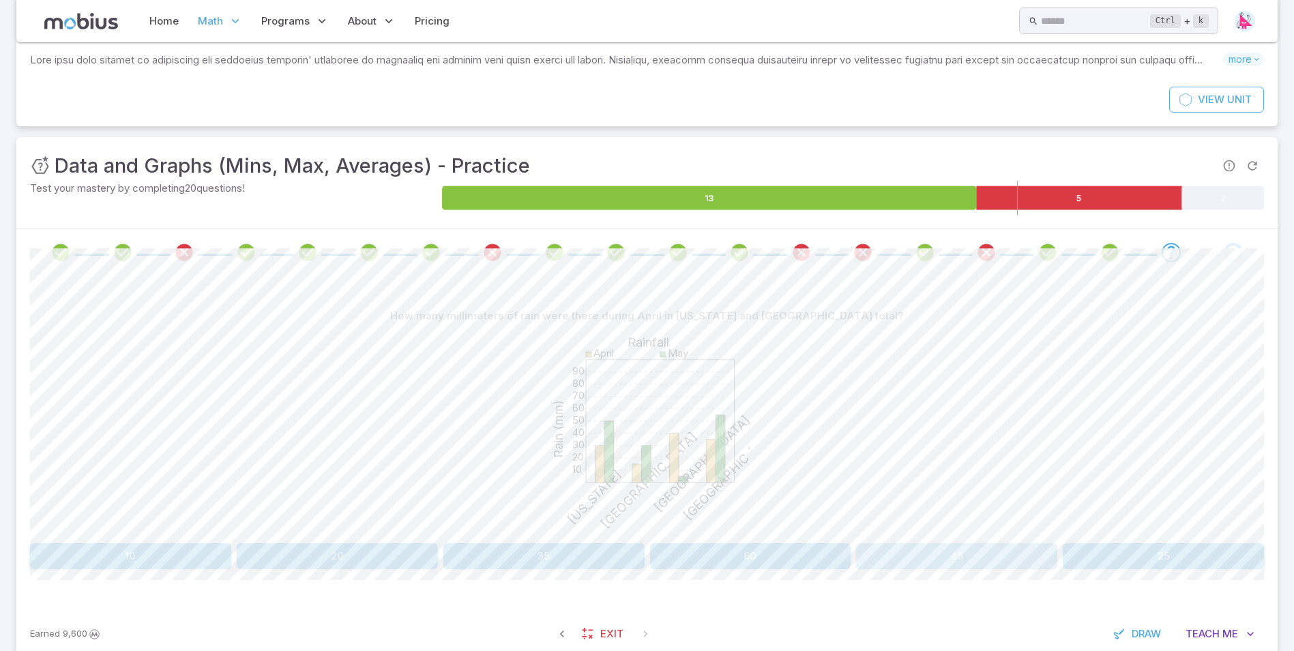
click at [879, 562] on button "45" at bounding box center [956, 556] width 201 height 26
click at [755, 588] on div "How many more pizzas were made [DATE] at [PERSON_NAME]'s than [DATE] at [PERSON…" at bounding box center [647, 442] width 1234 height 332
click at [1005, 560] on button "10" at bounding box center [956, 556] width 201 height 26
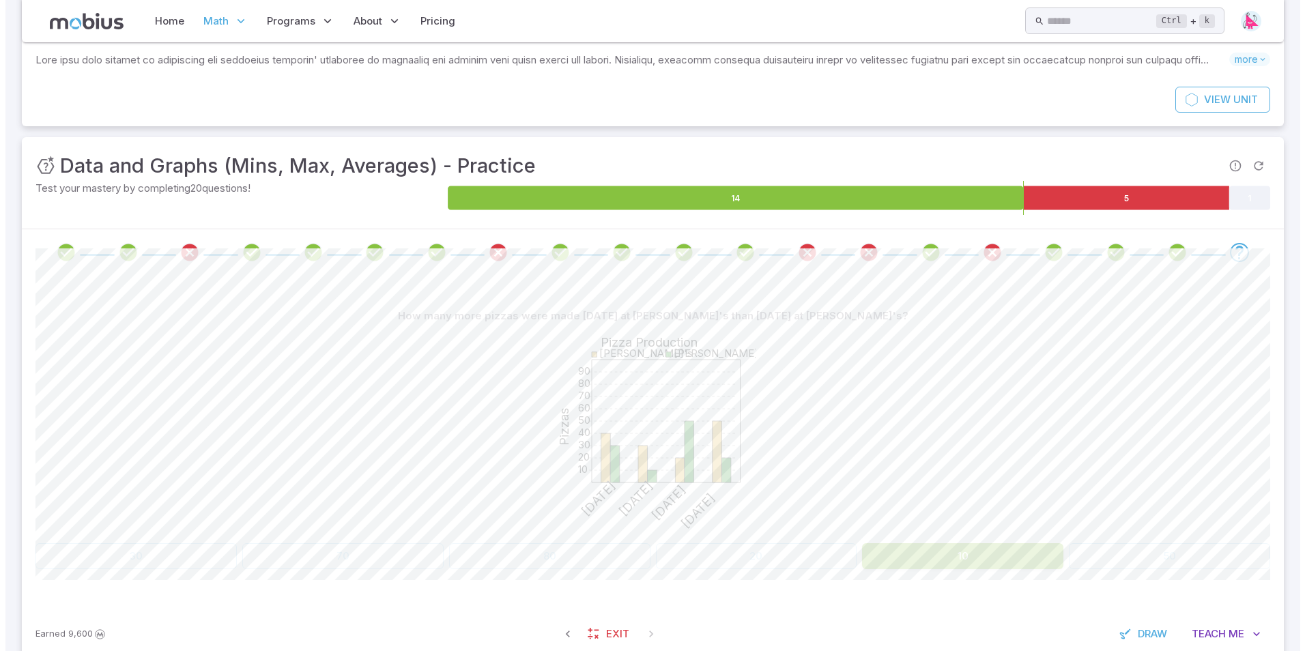
scroll to position [0, 0]
